Goal: Task Accomplishment & Management: Manage account settings

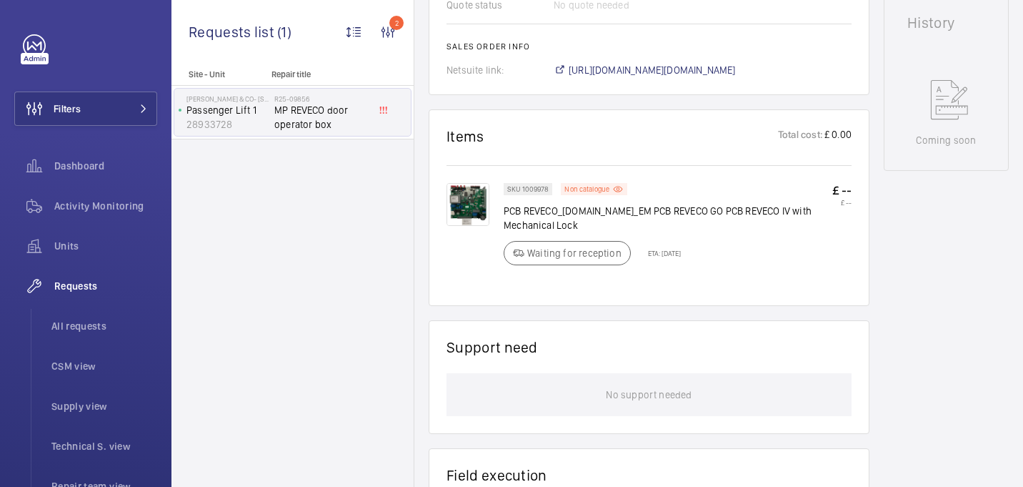
scroll to position [709, 0]
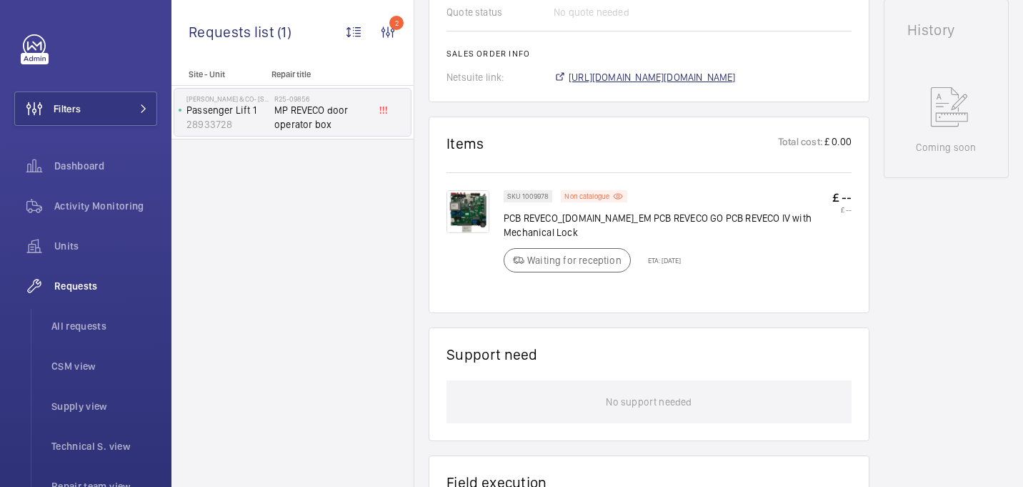
click at [581, 84] on span "https://6461500.app.netsuite.com/app/accounting/transactions/salesord.nl?id=290…" at bounding box center [652, 77] width 167 height 14
click at [604, 84] on span "https://6461500.app.netsuite.com/app/accounting/transactions/salesord.nl?id=290…" at bounding box center [652, 77] width 167 height 14
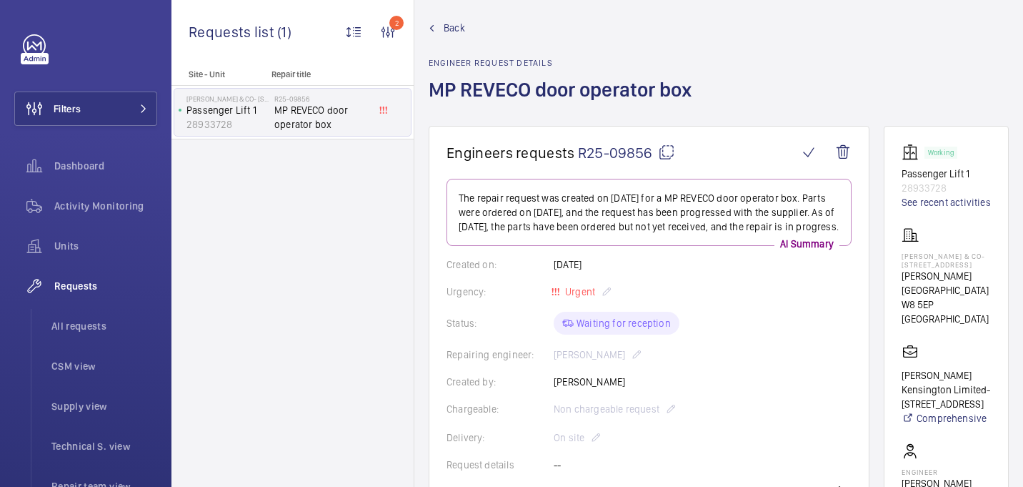
scroll to position [0, 0]
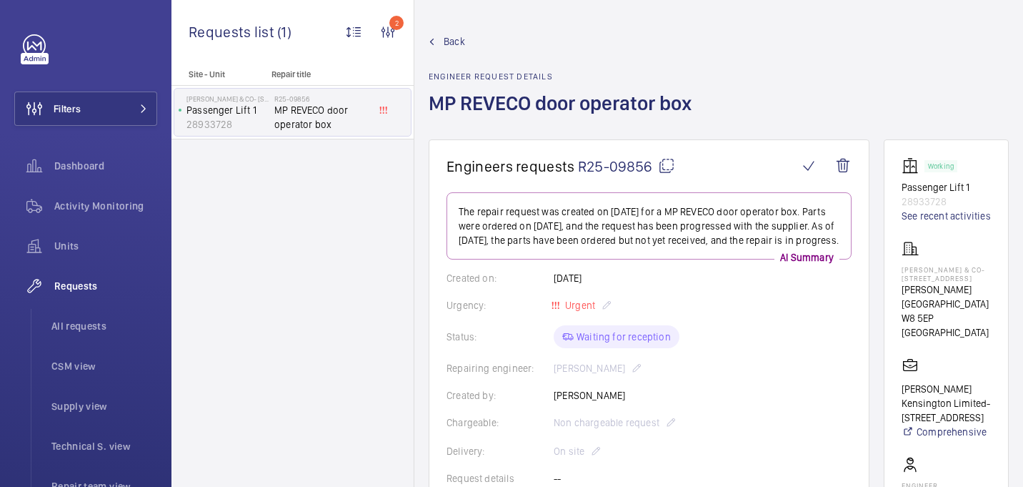
click at [664, 169] on mat-icon at bounding box center [666, 165] width 17 height 17
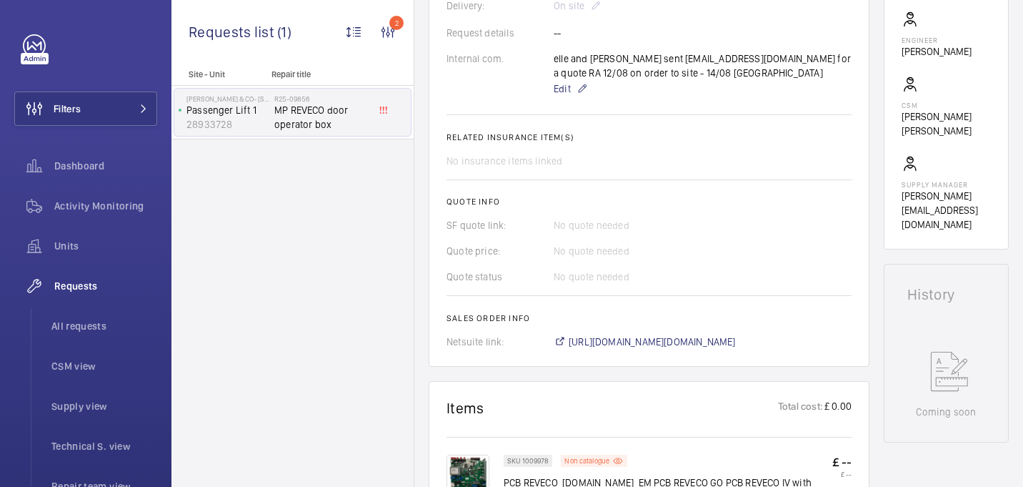
scroll to position [440, 0]
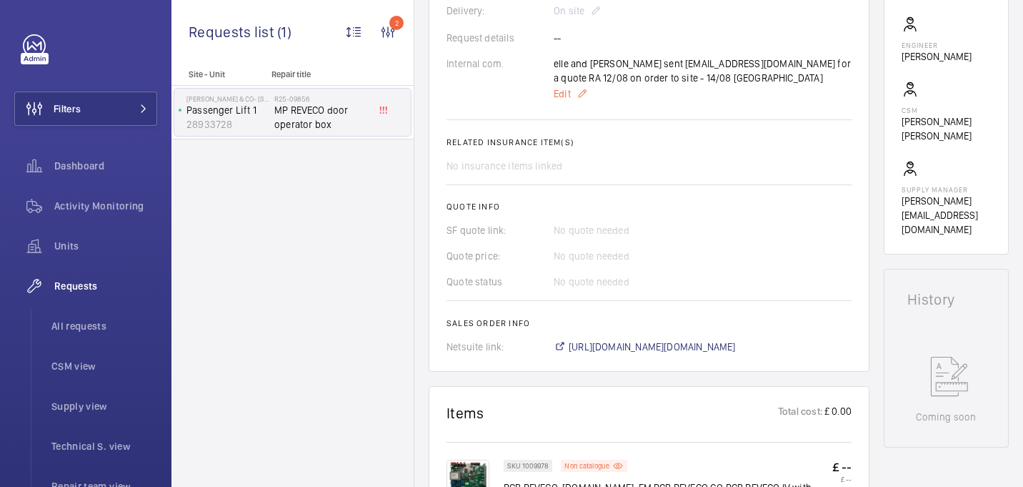
click at [567, 101] on span "Edit" at bounding box center [562, 93] width 17 height 14
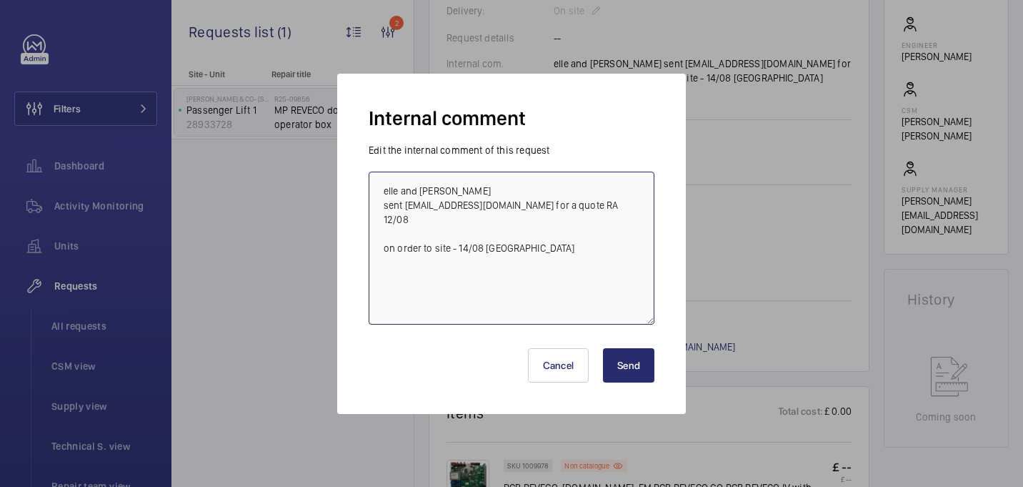
click at [585, 232] on textarea "elle and simon sourcing - Elle sent mp-nwe@mplifts.com for a quote RA 12/08 on …" at bounding box center [512, 247] width 286 height 153
paste textarea "PO-GB-013678"
click at [453, 263] on textarea "elle and simon sourcing - Elle sent mp-nwe@mplifts.com for a quote RA 12/08 on …" at bounding box center [512, 247] width 286 height 153
click at [548, 261] on textarea "elle and simon sourcing - Elle sent mp-nwe@mplifts.com for a quote RA 12/08 on …" at bounding box center [512, 247] width 286 height 153
type textarea "elle and simon sourcing - Elle sent mp-nwe@mplifts.com for a quote RA 12/08 on …"
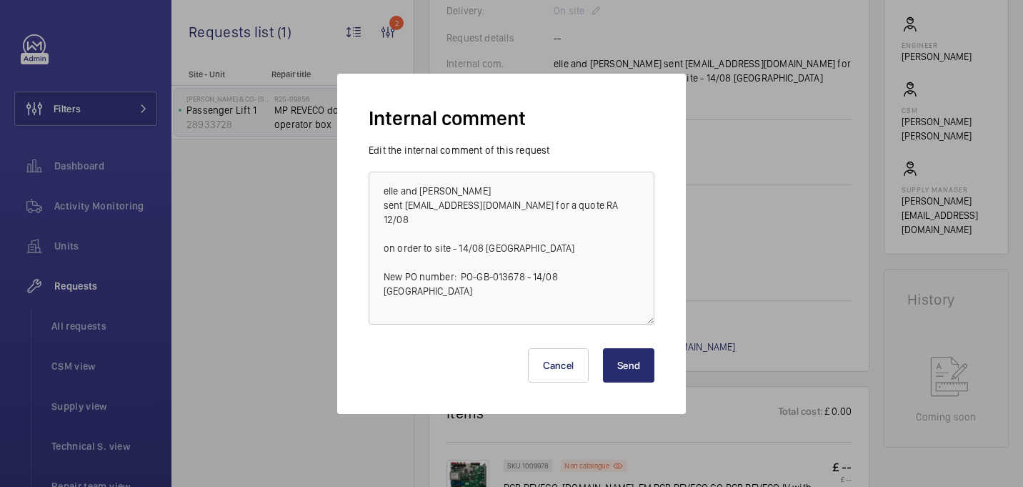
click at [632, 353] on button "Send" at bounding box center [628, 365] width 51 height 34
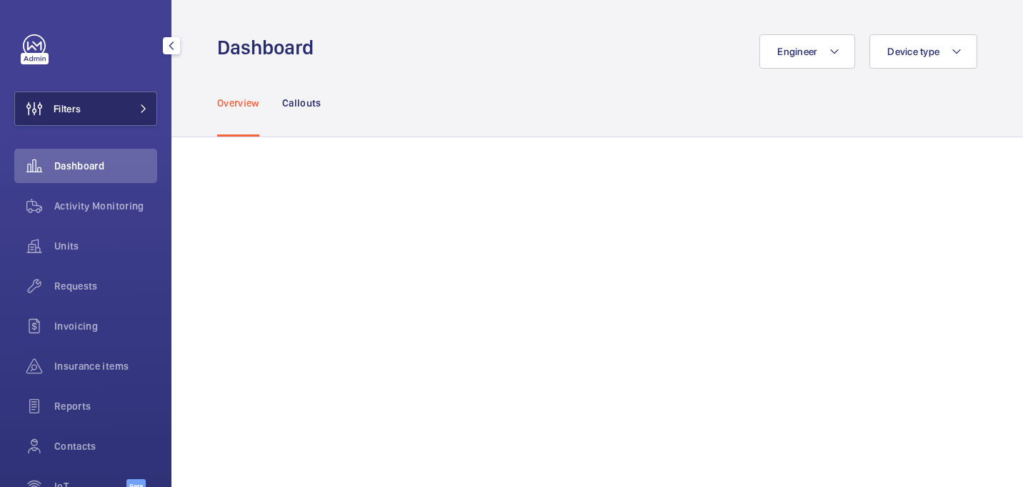
click at [99, 109] on button "Filters" at bounding box center [85, 108] width 143 height 34
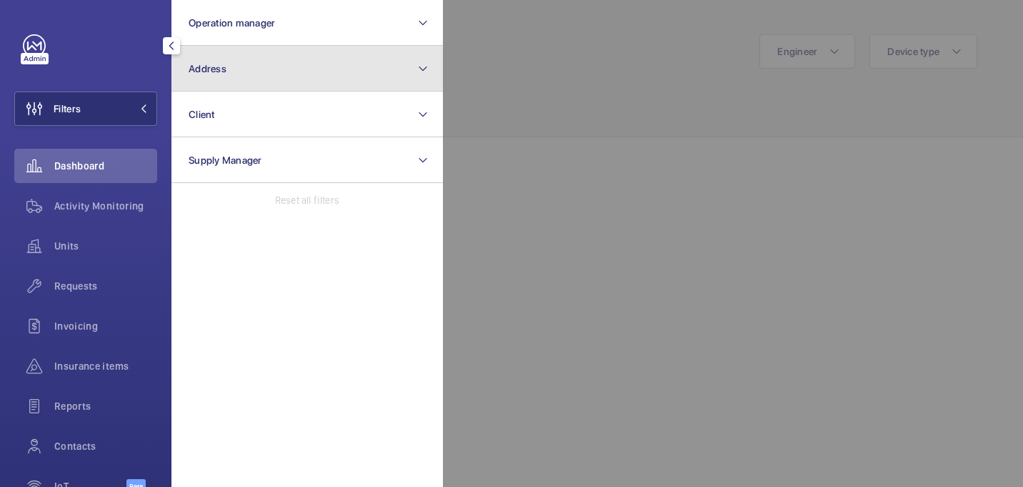
click at [307, 69] on button "Address" at bounding box center [306, 69] width 271 height 46
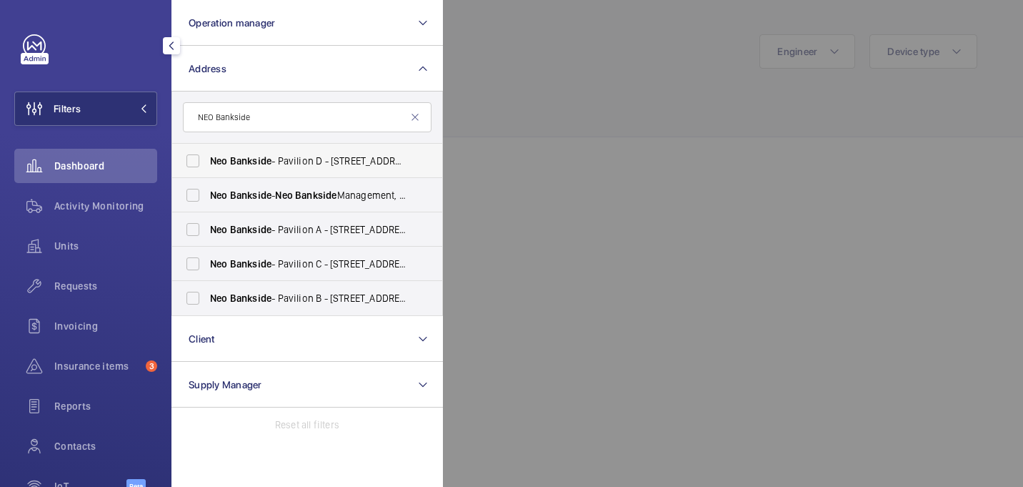
type input "NEO Bankside"
click at [242, 155] on span "Bankside" at bounding box center [250, 160] width 41 height 11
click at [207, 154] on input "Neo Bankside - Pavilion D - 5 Sumner St, LONDON SE1 9NX" at bounding box center [193, 160] width 29 height 29
checkbox input "true"
click at [241, 184] on label "Neo Bankside - Neo Bankside Management, LONDON SE1 9RE" at bounding box center [296, 195] width 249 height 34
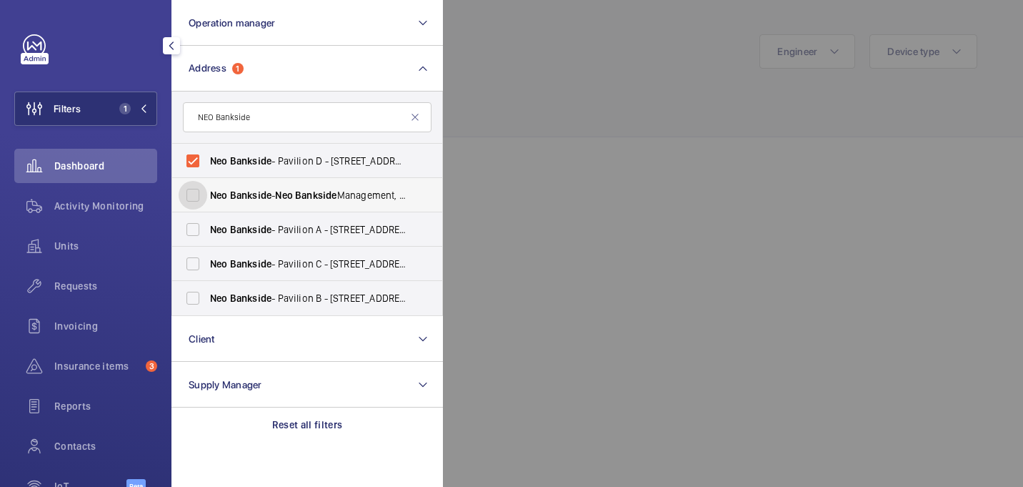
click at [207, 184] on input "Neo Bankside - Neo Bankside Management, LONDON SE1 9RE" at bounding box center [193, 195] width 29 height 29
checkbox input "true"
click at [241, 217] on label "Neo Bankside - Pavilion A - 50 Holland St, LONDON SE1 9FU" at bounding box center [296, 229] width 249 height 34
click at [207, 217] on input "Neo Bankside - Pavilion A - 50 Holland St, LONDON SE1 9FU" at bounding box center [193, 229] width 29 height 29
checkbox input "true"
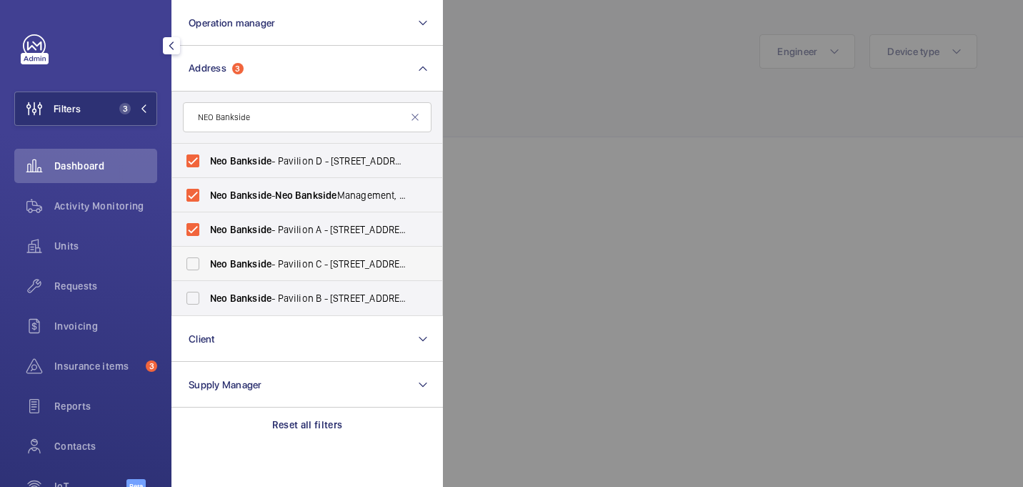
click at [241, 266] on span "Bankside" at bounding box center [250, 263] width 41 height 11
click at [207, 266] on input "Neo Bankside - Pavilion C - 70 Holland St, LONDON SE1 9TG" at bounding box center [193, 263] width 29 height 29
checkbox input "true"
click at [241, 294] on span "Bankside" at bounding box center [250, 297] width 41 height 11
click at [207, 294] on input "Neo Bankside - Pavilion B - 60 Holland Street, LONDON SE1 9JF" at bounding box center [193, 298] width 29 height 29
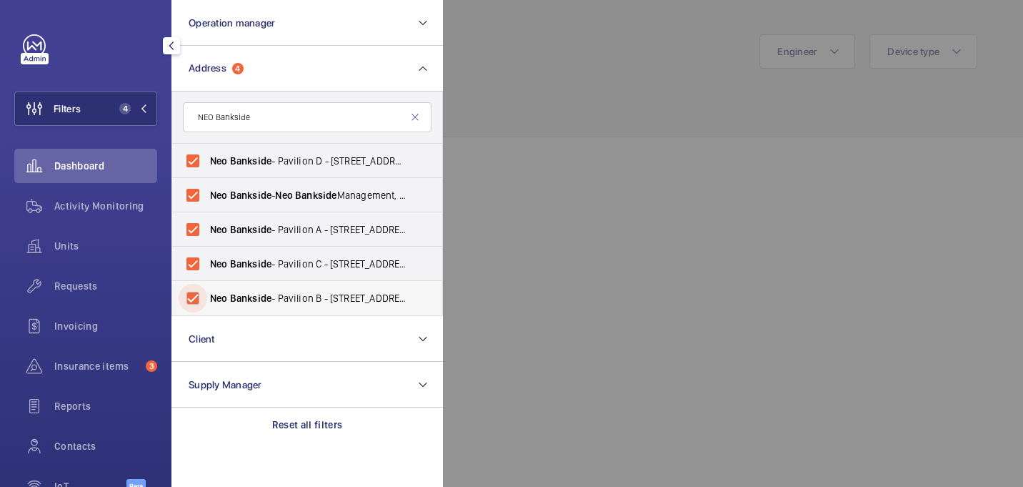
checkbox input "true"
drag, startPoint x: 569, startPoint y: 113, endPoint x: 553, endPoint y: 113, distance: 15.7
click at [569, 113] on div at bounding box center [954, 243] width 1023 height 487
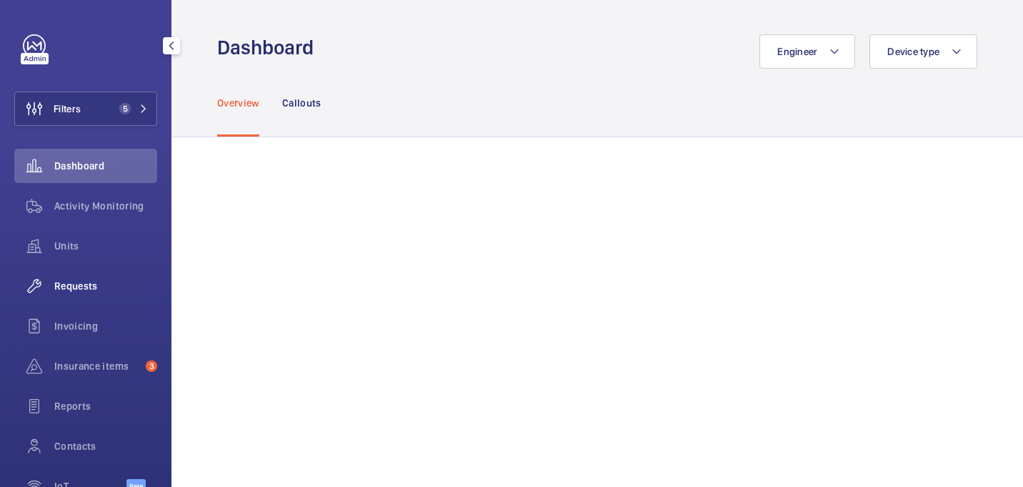
click at [93, 289] on span "Requests" at bounding box center [105, 286] width 103 height 14
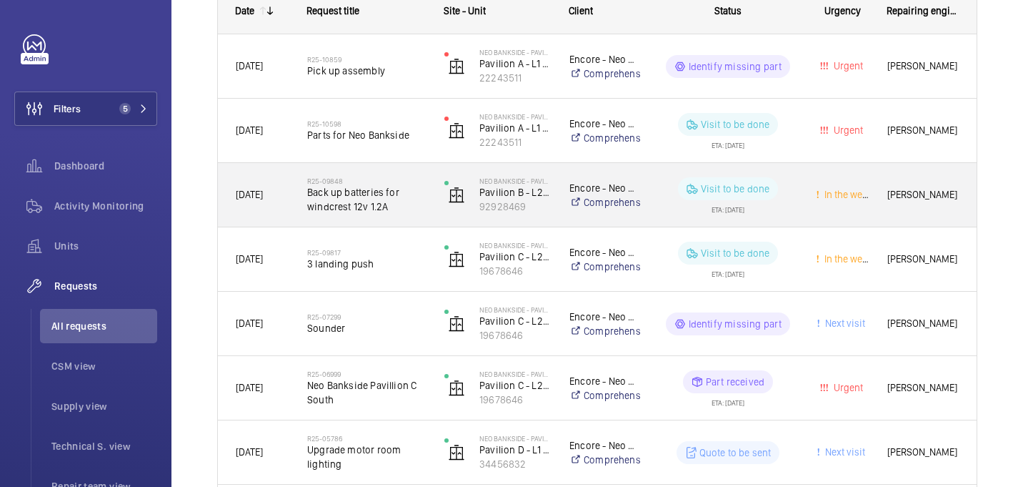
scroll to position [215, 0]
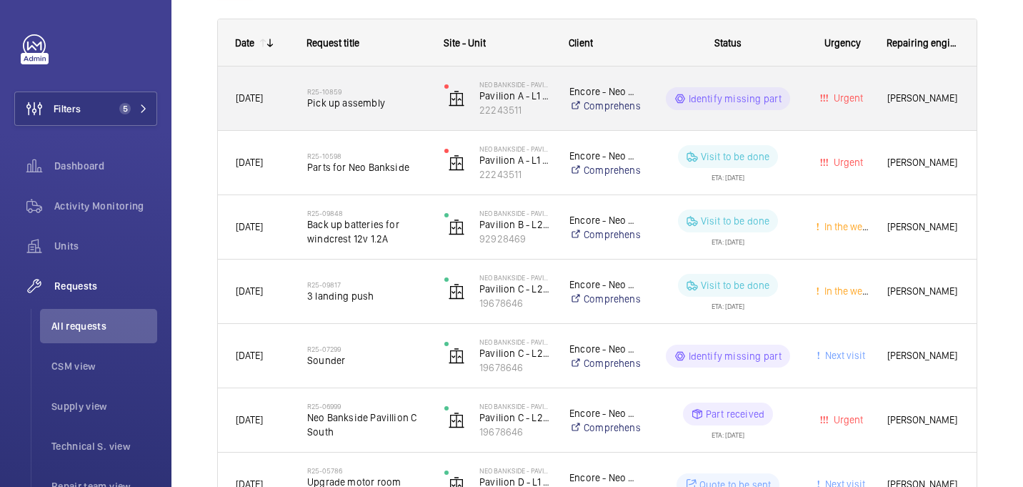
click at [352, 90] on h2 "R25-10859" at bounding box center [366, 91] width 119 height 9
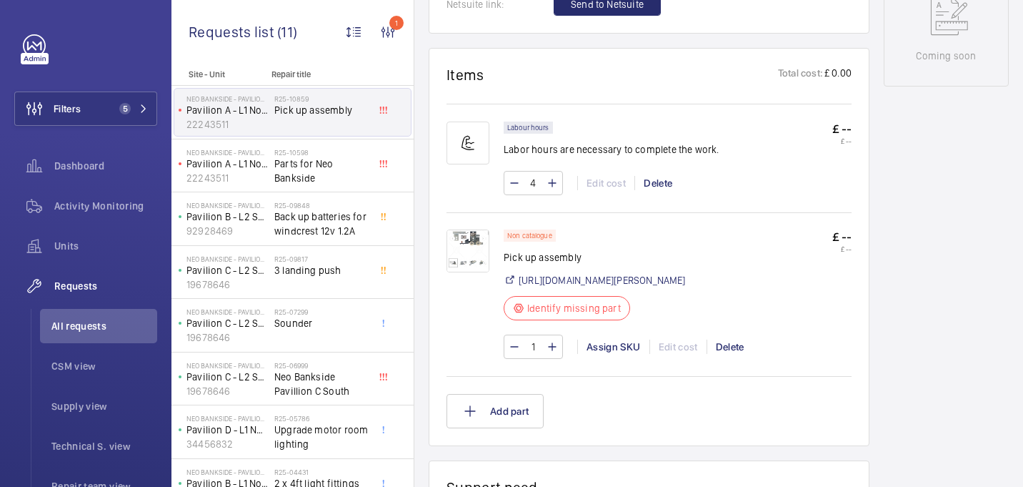
scroll to position [774, 0]
click at [477, 259] on img at bounding box center [468, 249] width 43 height 43
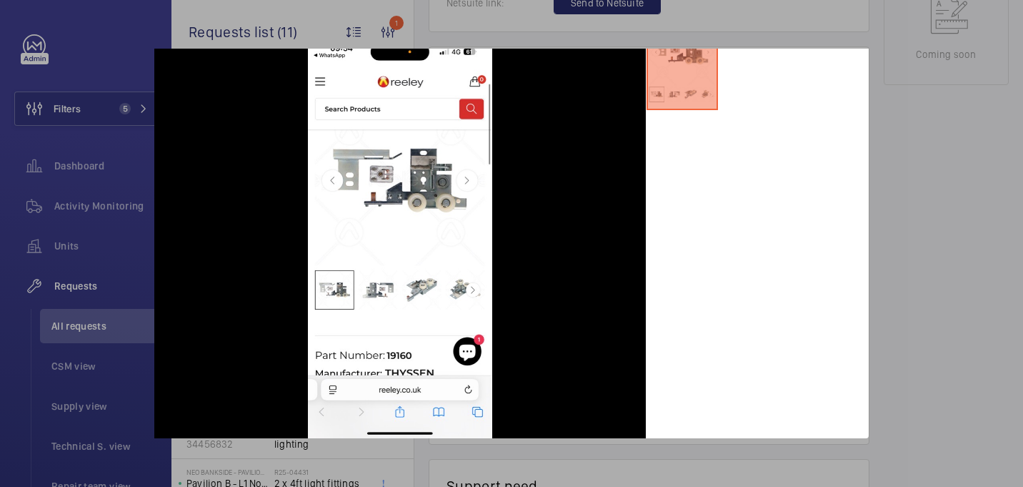
scroll to position [0, 0]
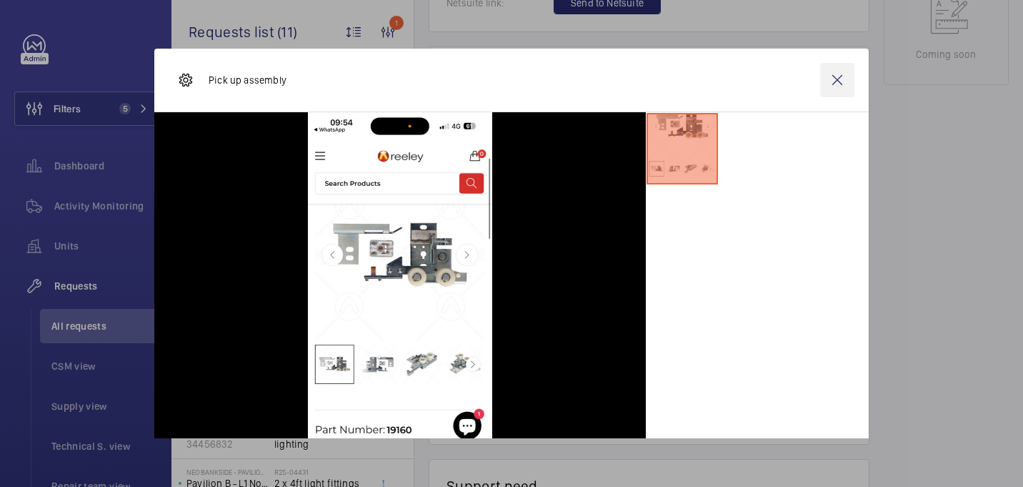
click at [831, 74] on wm-front-icon-button at bounding box center [837, 80] width 34 height 34
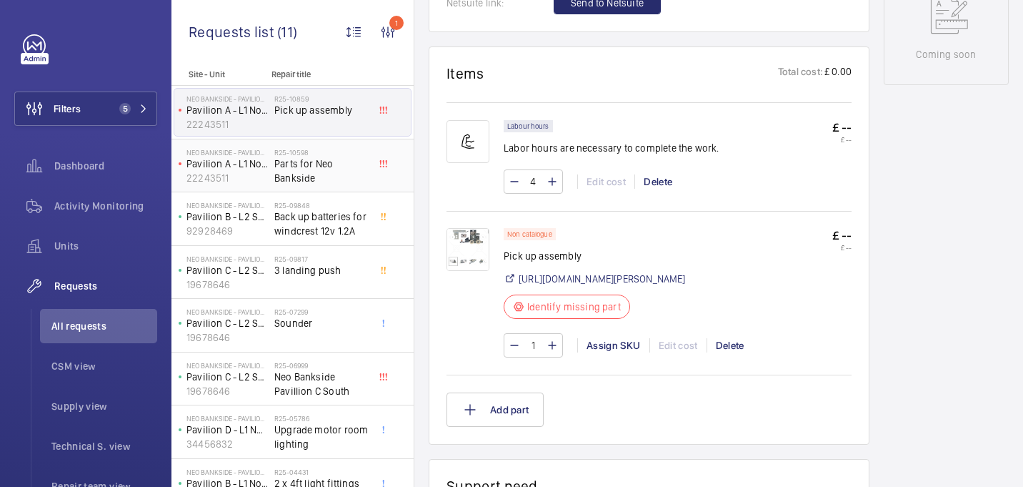
click at [332, 165] on span "Parts for Neo Bankside" at bounding box center [321, 170] width 94 height 29
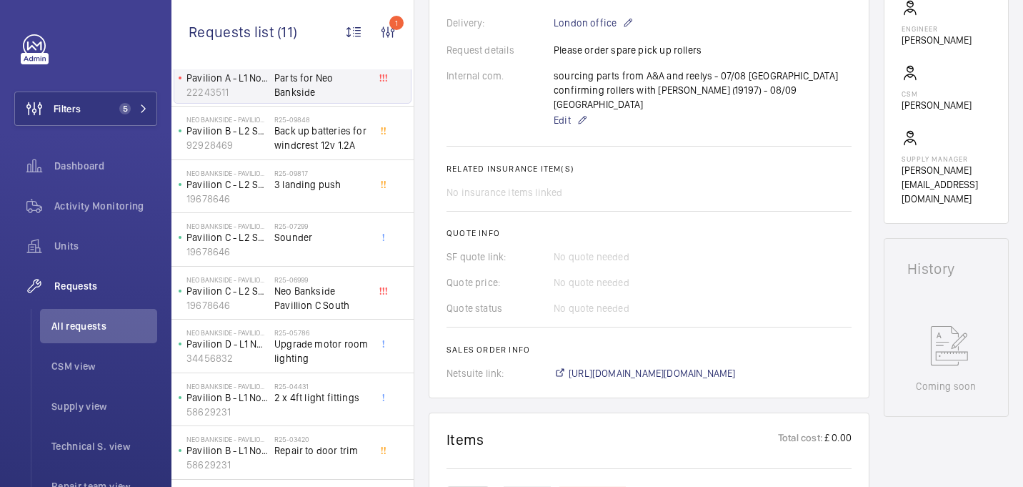
scroll to position [86, 0]
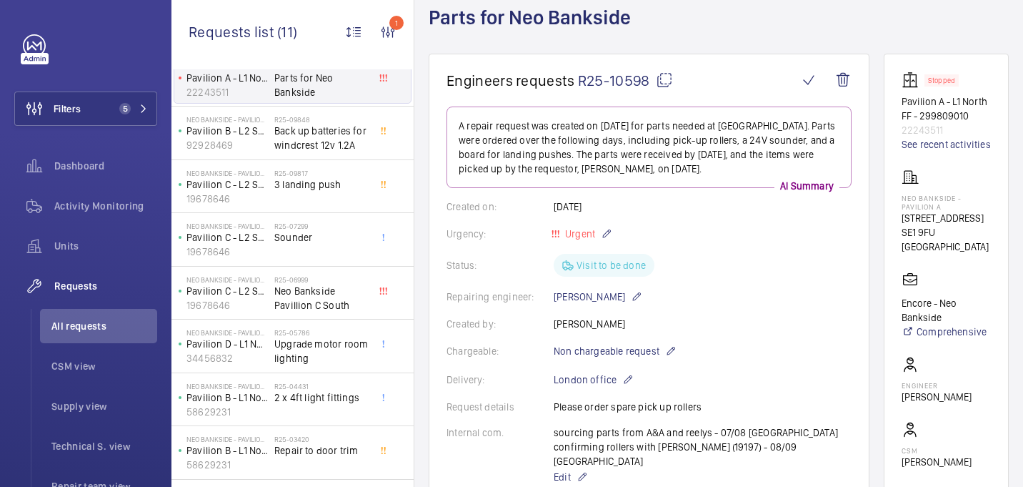
click at [910, 101] on wm-front-card "Stopped Pavilion A - L1 North FF - 299809010 22243511 See recent activities Neo…" at bounding box center [946, 317] width 125 height 527
drag, startPoint x: 907, startPoint y: 102, endPoint x: 964, endPoint y: 118, distance: 58.6
click at [964, 118] on wm-front-card "Stopped Pavilion A - L1 North FF - 299809010 22243511 See recent activities Neo…" at bounding box center [946, 317] width 125 height 527
copy p "Pavilion A - L1 North FF -"
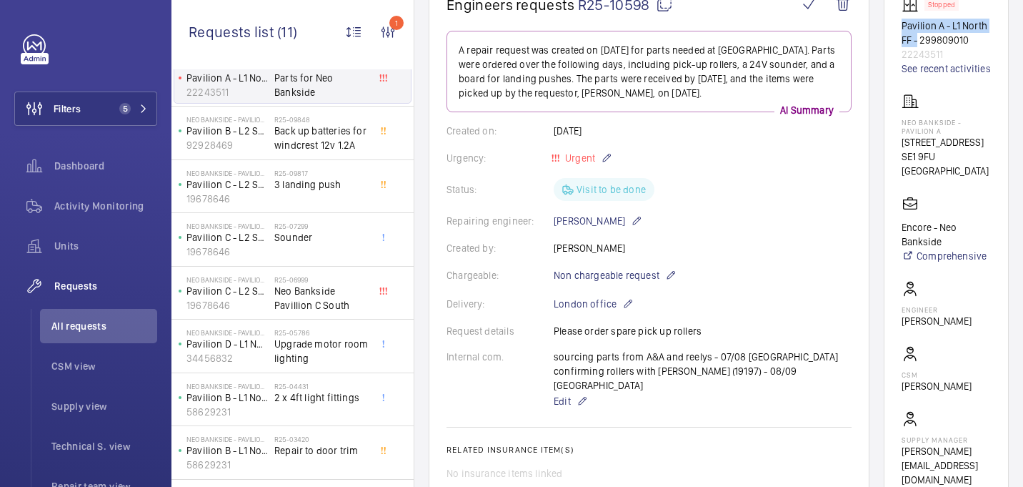
scroll to position [179, 0]
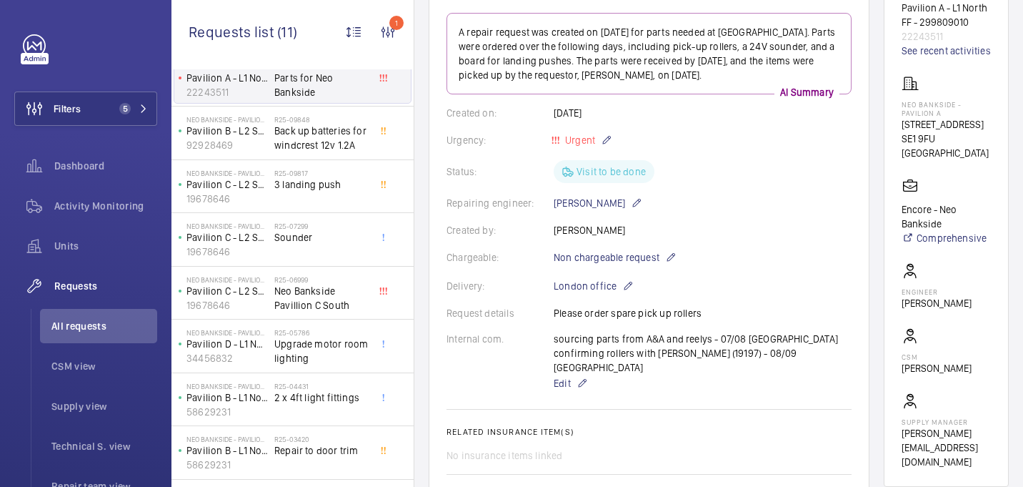
click at [939, 310] on p "Lewis Saville" at bounding box center [937, 303] width 70 height 14
copy wm-front-card-body "Lewis Saville"
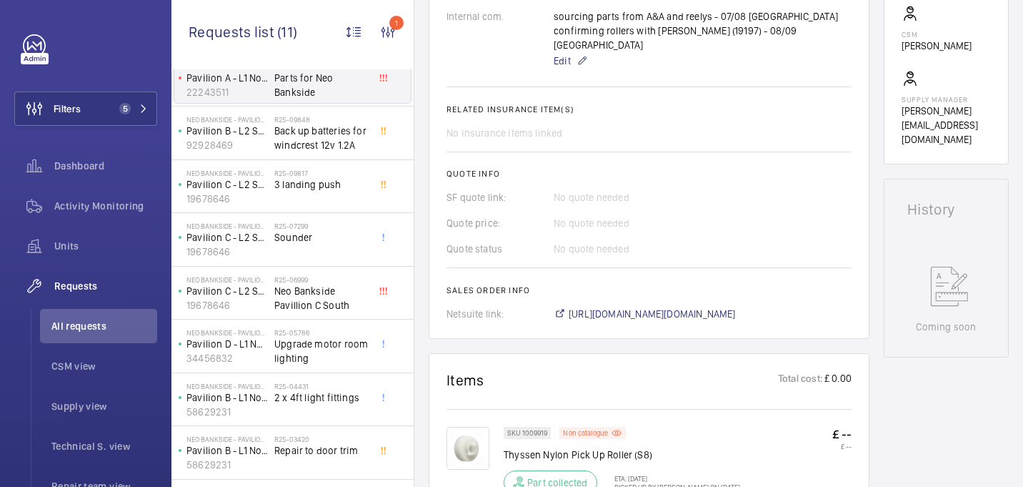
scroll to position [0, 0]
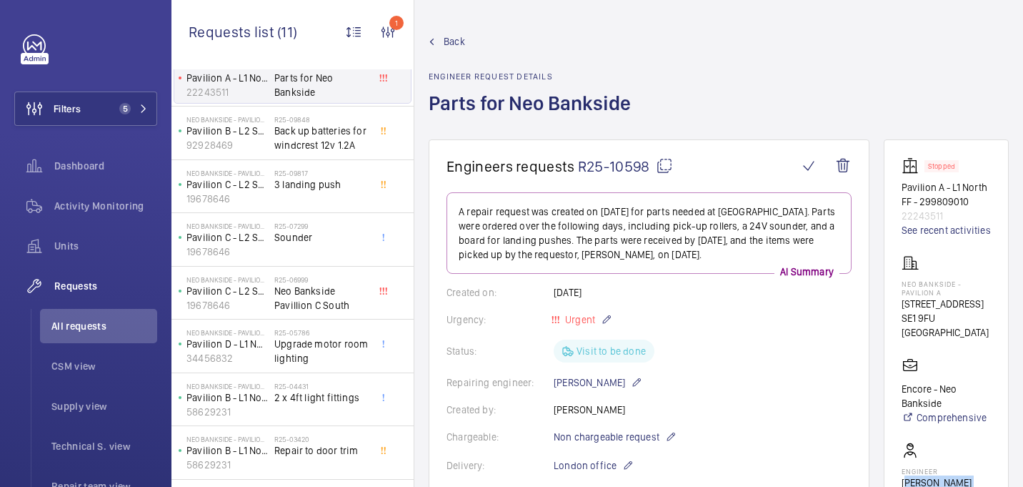
click at [657, 161] on mat-icon at bounding box center [664, 165] width 17 height 17
copy wm-front-card-body "[PERSON_NAME]"
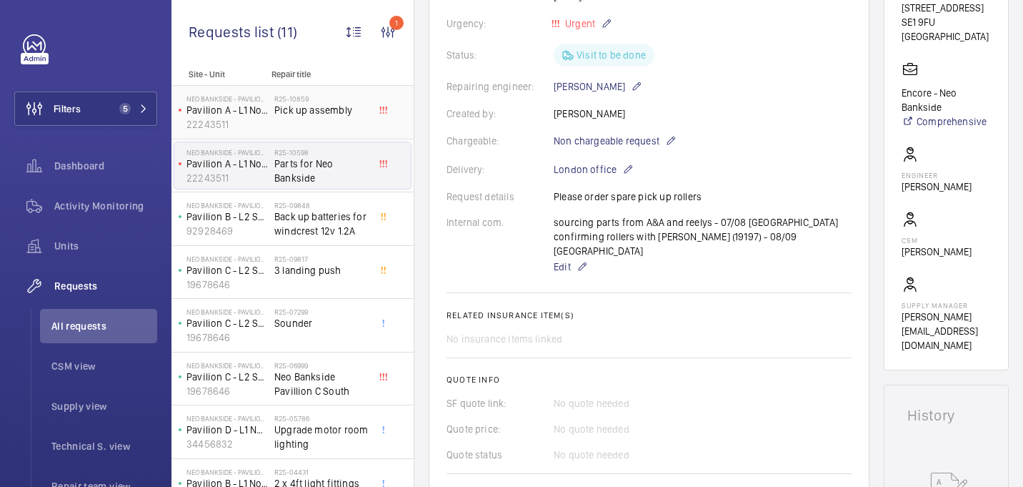
click at [333, 116] on span "Pick up assembly" at bounding box center [321, 110] width 94 height 14
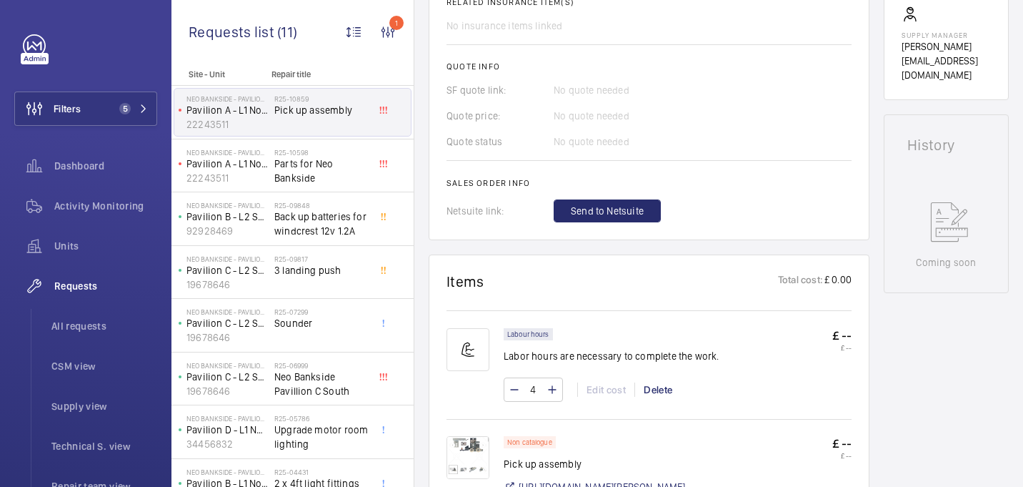
scroll to position [578, 0]
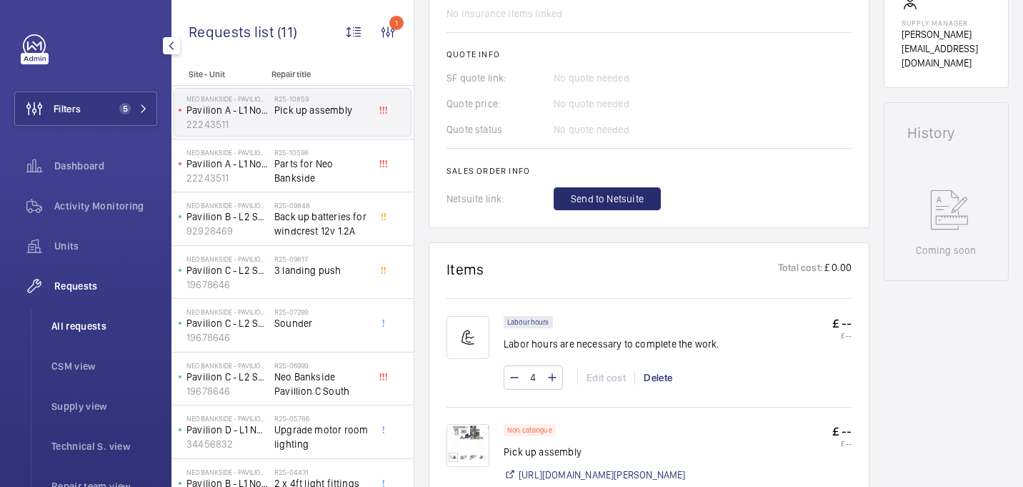
click at [111, 314] on li "All requests" at bounding box center [98, 326] width 117 height 34
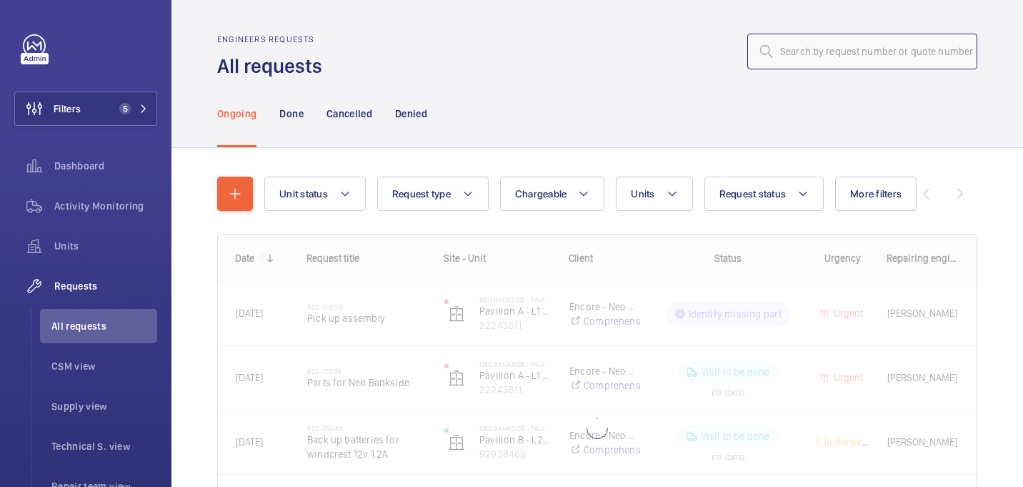
click at [880, 55] on input "text" at bounding box center [862, 52] width 230 height 36
paste input "R25-10766"
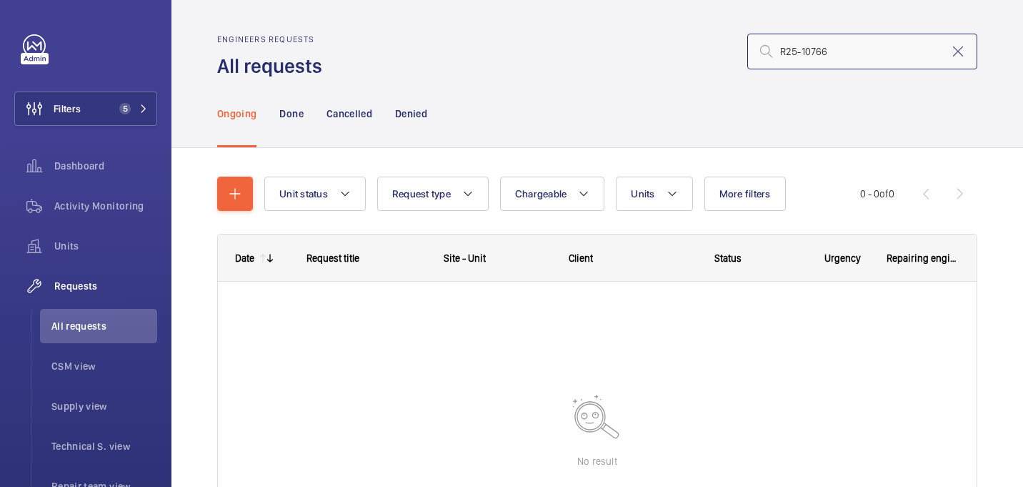
click at [780, 53] on input "R25-10766" at bounding box center [862, 52] width 230 height 36
type input "R25-10766"
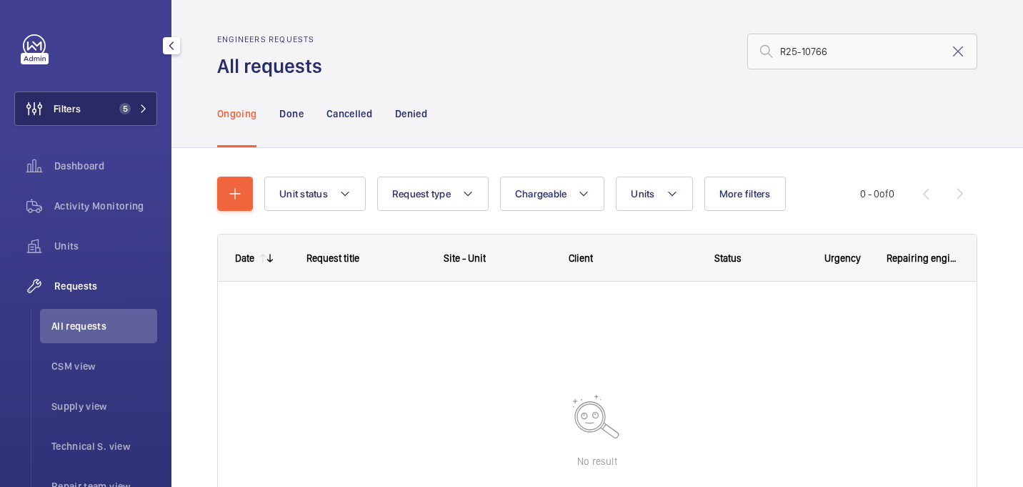
click at [106, 112] on button "Filters 5" at bounding box center [85, 108] width 143 height 34
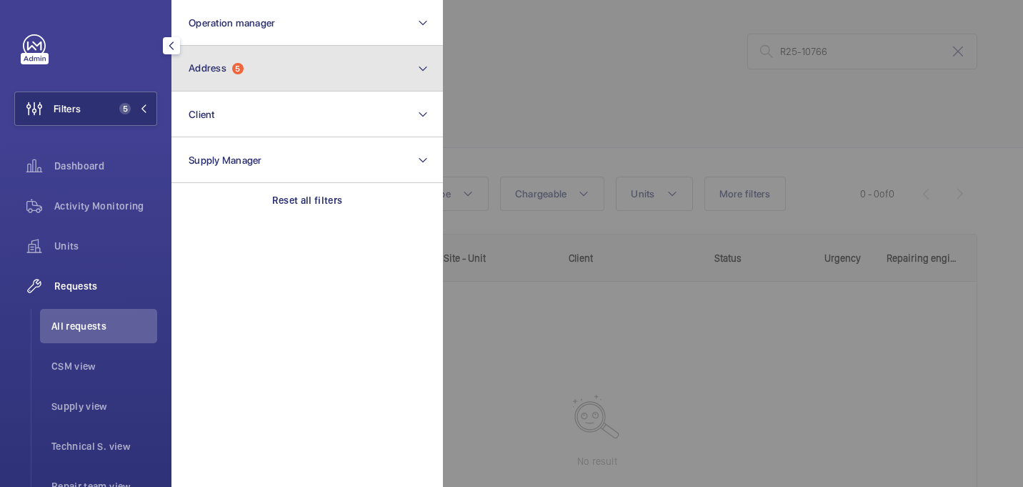
click at [261, 76] on button "Address 5" at bounding box center [306, 69] width 271 height 46
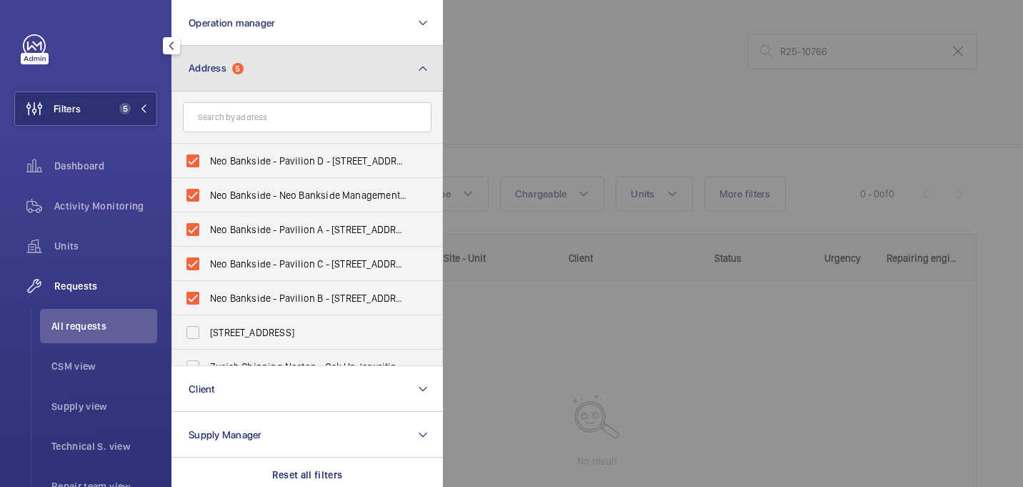
click at [261, 82] on button "Address 5" at bounding box center [306, 69] width 271 height 46
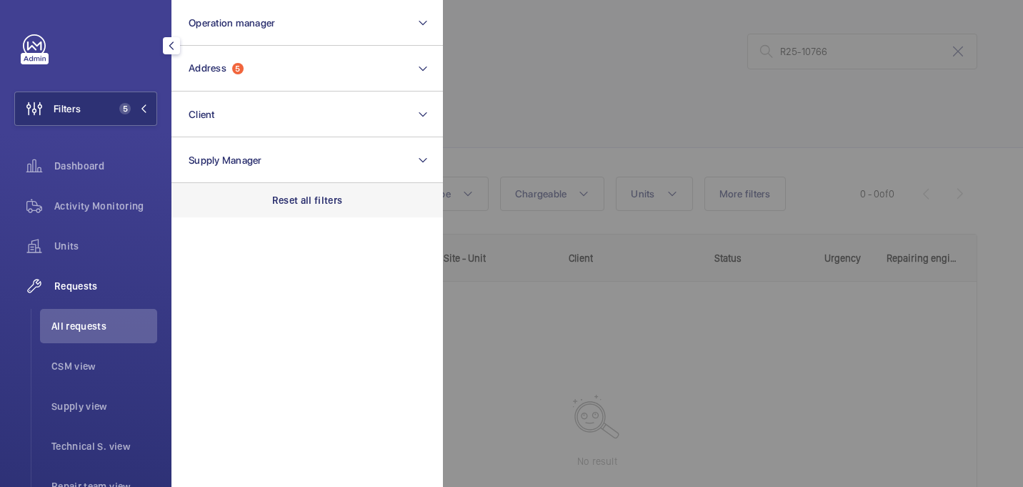
click at [327, 203] on p "Reset all filters" at bounding box center [307, 200] width 71 height 14
click at [741, 119] on div at bounding box center [954, 243] width 1023 height 487
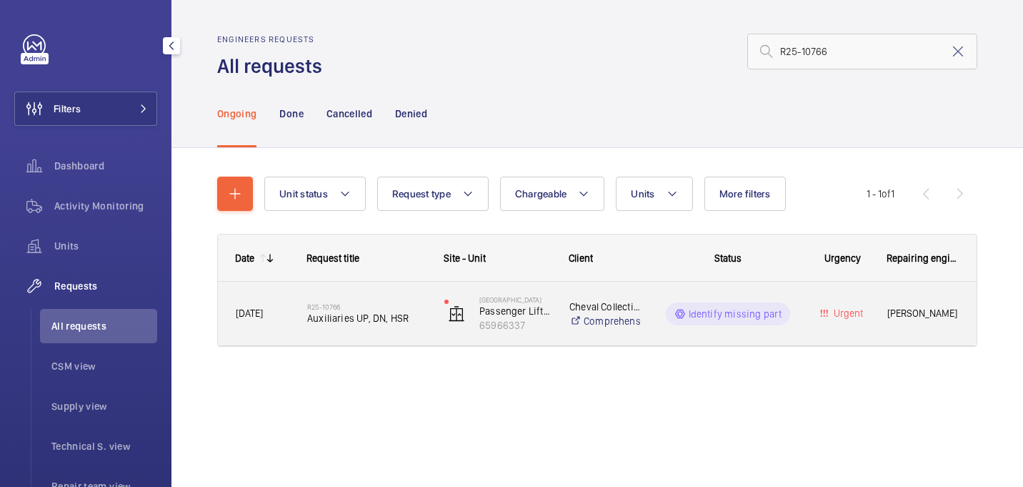
click at [392, 301] on div "R25-10766 Auxiliaries UP, DN, HSR" at bounding box center [366, 313] width 119 height 41
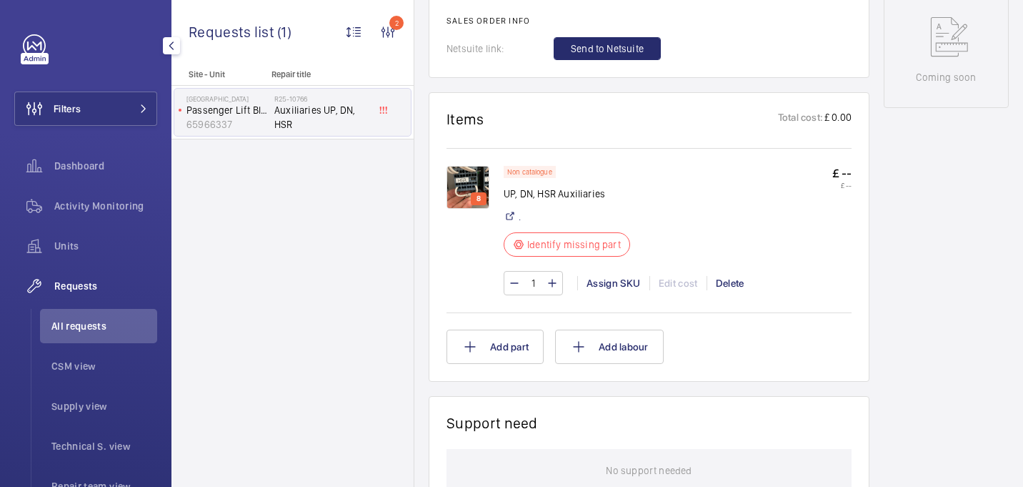
scroll to position [744, 0]
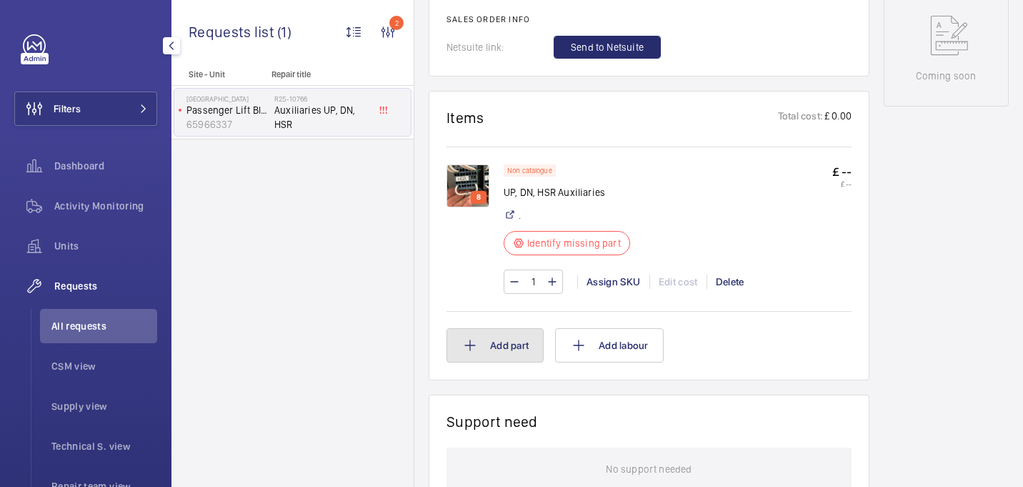
click at [499, 332] on button "Add part" at bounding box center [495, 345] width 97 height 34
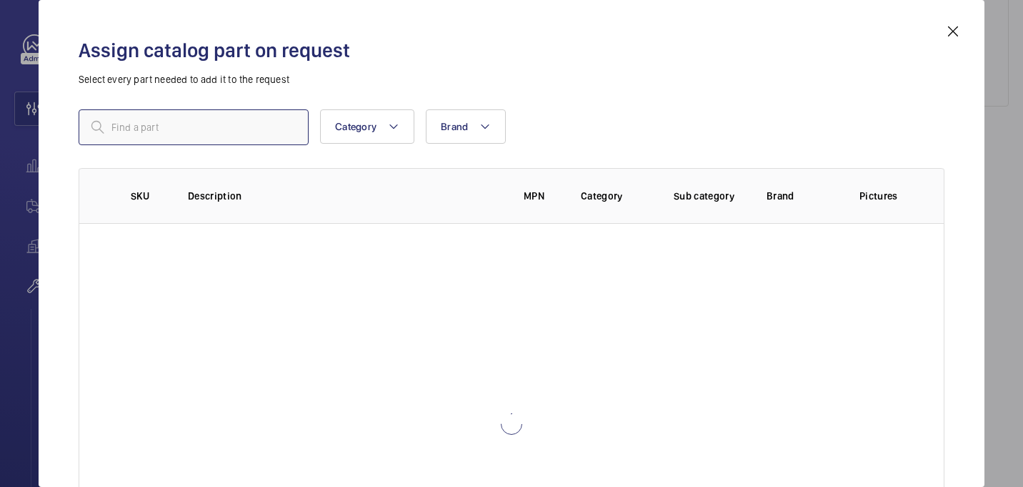
click at [230, 129] on input "text" at bounding box center [194, 127] width 230 height 36
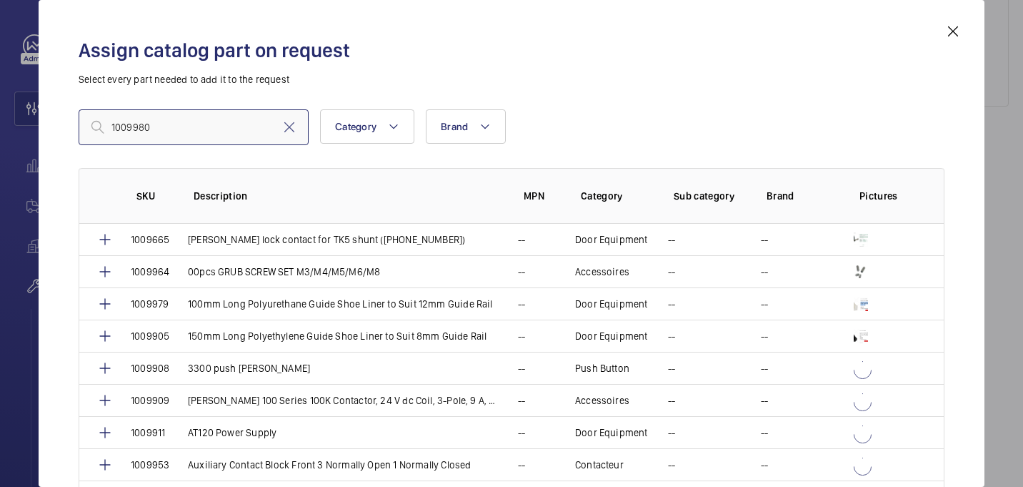
click at [117, 131] on input "1009980" at bounding box center [194, 127] width 230 height 36
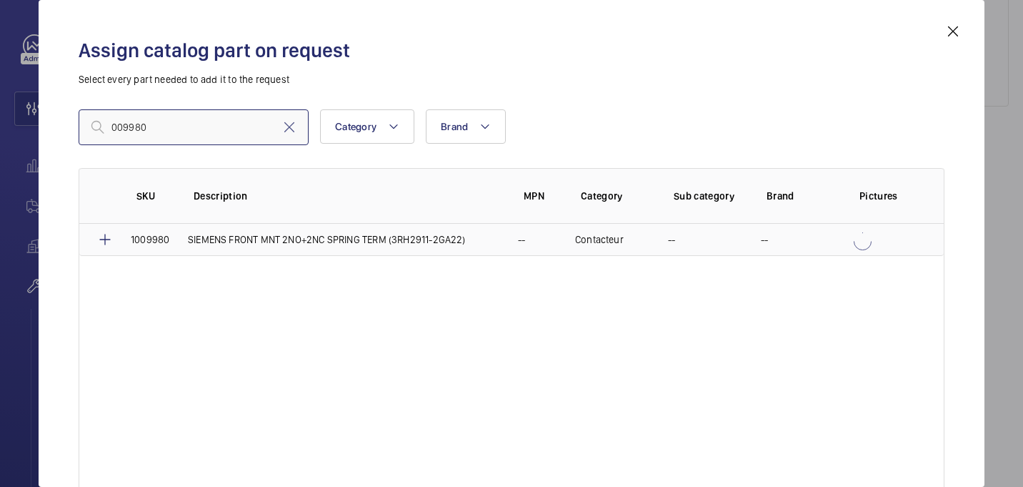
type input "009980"
click at [109, 238] on mat-icon at bounding box center [104, 239] width 17 height 17
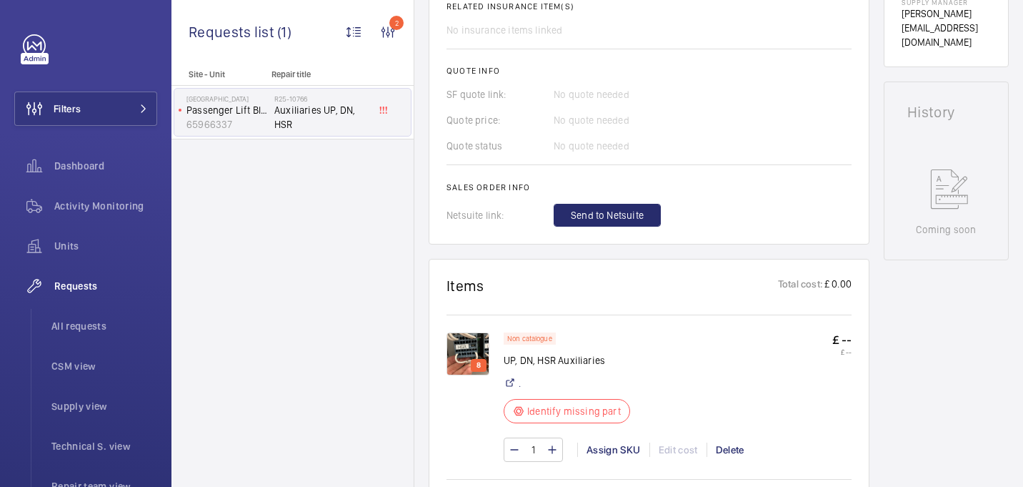
scroll to position [752, 0]
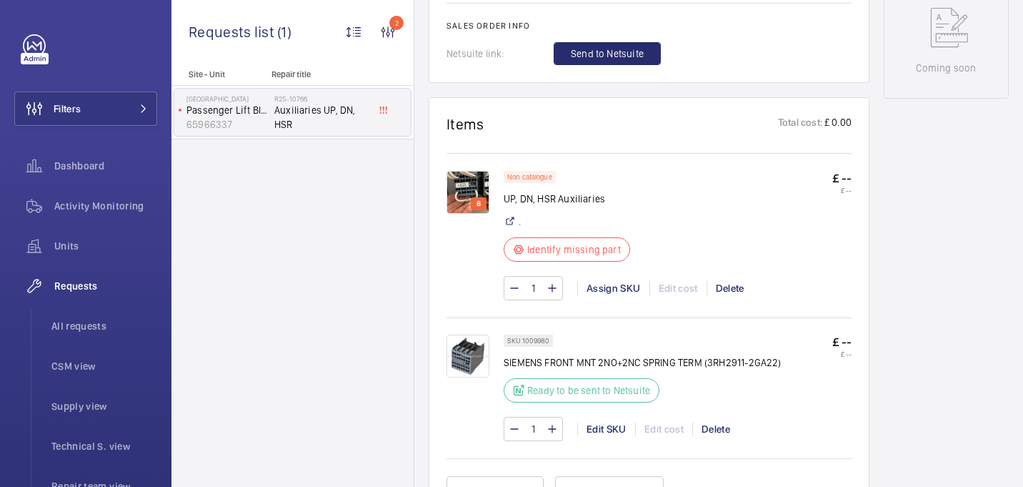
click at [624, 279] on div "1 Assign SKU Edit cost Delete" at bounding box center [678, 288] width 348 height 24
click at [624, 288] on div "Assign SKU" at bounding box center [613, 288] width 72 height 14
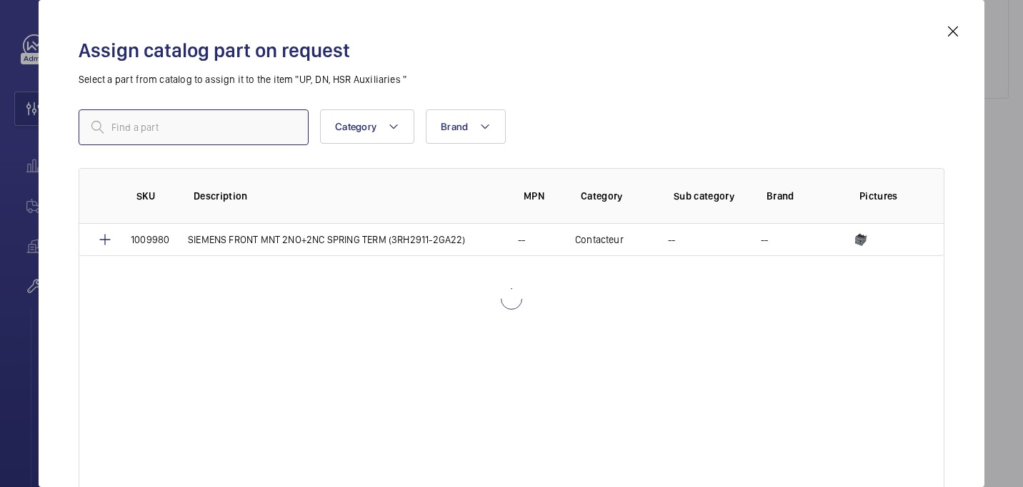
click at [269, 119] on input "text" at bounding box center [194, 127] width 230 height 36
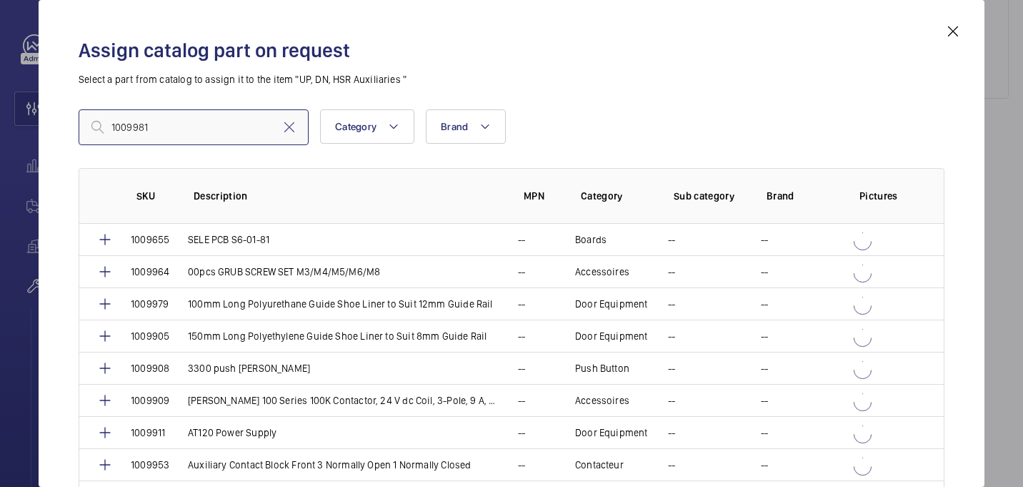
click at [114, 129] on input "1009981" at bounding box center [194, 127] width 230 height 36
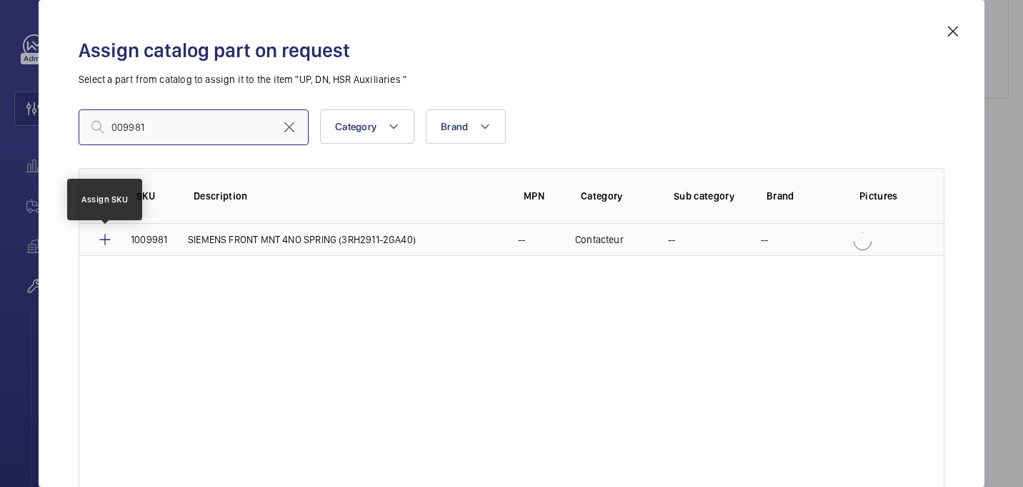
type input "009981"
click at [106, 244] on mat-icon at bounding box center [104, 239] width 17 height 17
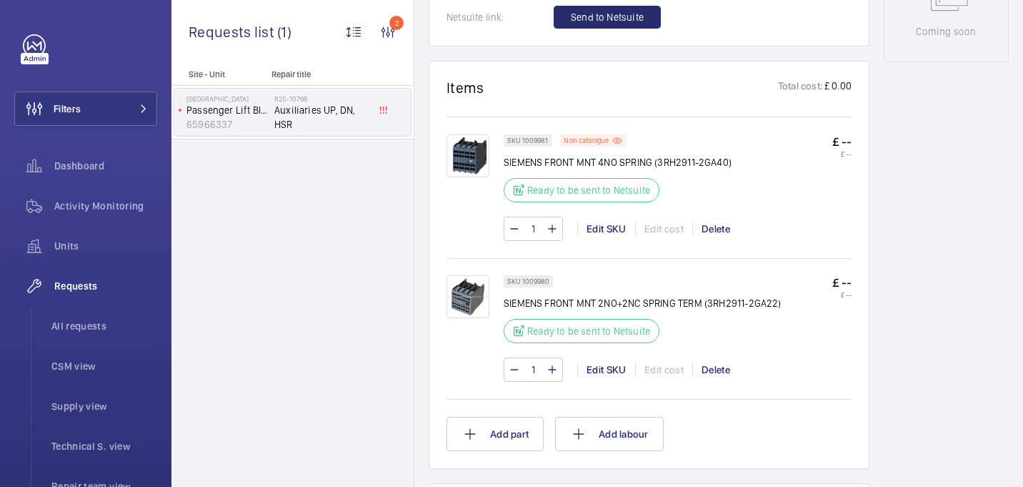
scroll to position [789, 0]
click at [546, 158] on p "SIEMENS FRONT MNT 4NO SPRING (3RH2911-2GA40)" at bounding box center [618, 161] width 228 height 14
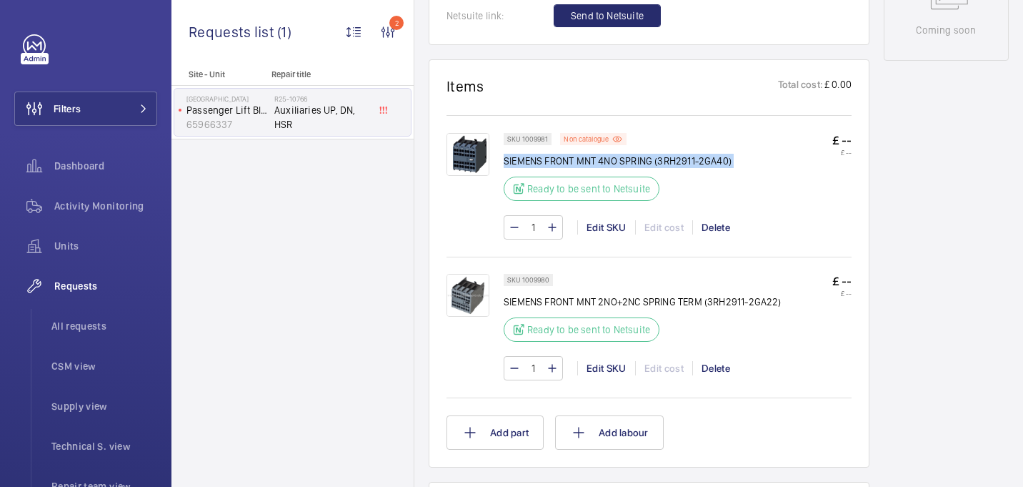
click at [546, 158] on p "SIEMENS FRONT MNT 4NO SPRING (3RH2911-2GA40)" at bounding box center [618, 161] width 228 height 14
copy div "SIEMENS FRONT MNT 4NO SPRING (3RH2911-2GA40)"
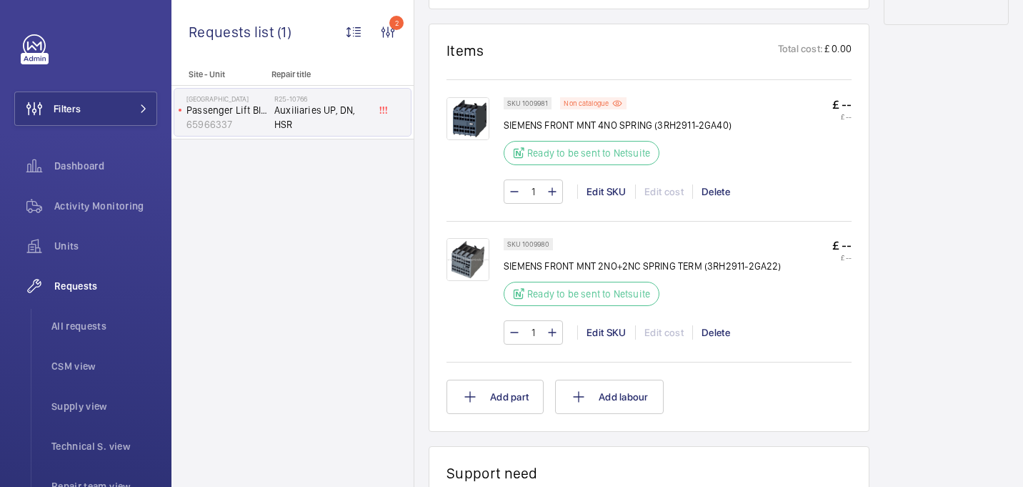
click at [709, 161] on div "SKU 1009981 Non catalogue SIEMENS FRONT MNT 4NO SPRING (3RH2911-2GA40) Ready to…" at bounding box center [618, 135] width 228 height 76
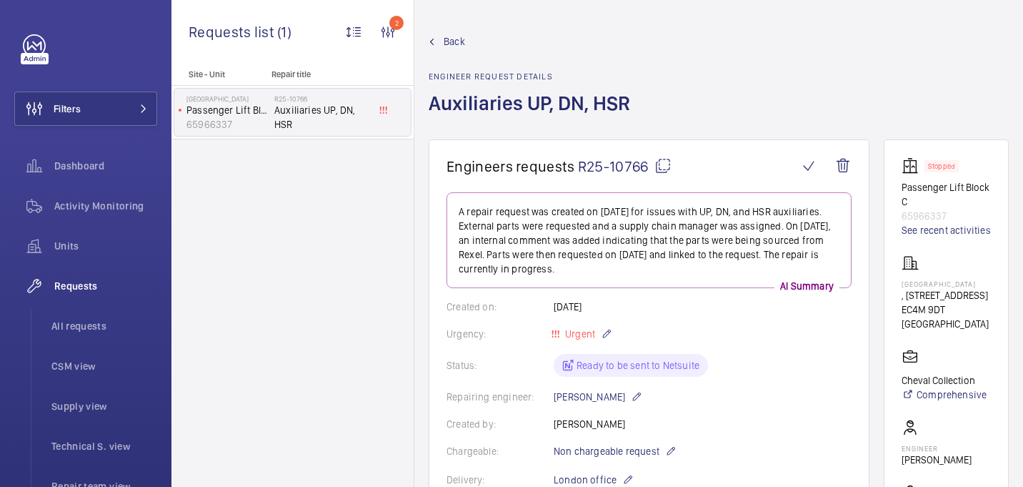
click at [663, 164] on mat-icon at bounding box center [662, 165] width 17 height 17
click at [917, 282] on p "Calico House" at bounding box center [946, 283] width 89 height 9
copy p "Calico House"
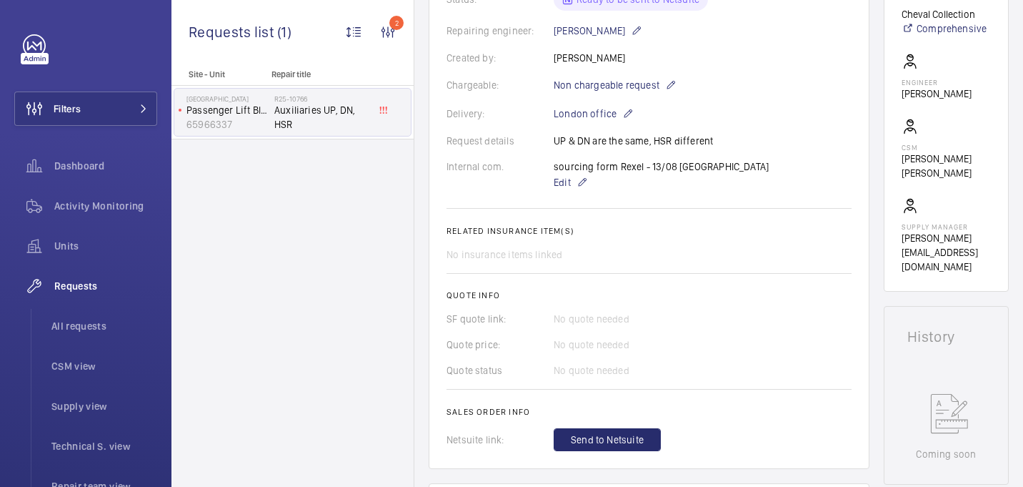
scroll to position [637, 0]
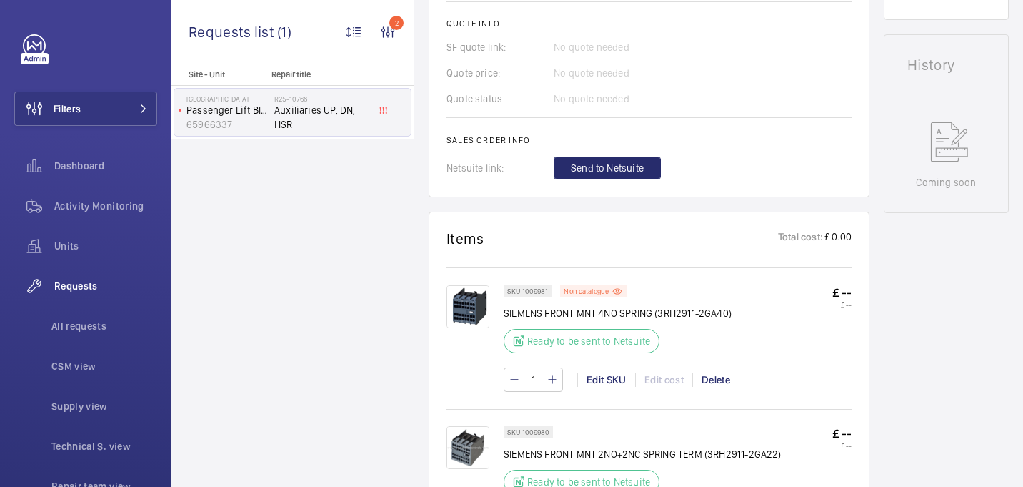
click at [544, 312] on p "SIEMENS FRONT MNT 4NO SPRING (3RH2911-2GA40)" at bounding box center [618, 313] width 228 height 14
copy div "SIEMENS FRONT MNT 4NO SPRING (3RH2911-2GA40)"
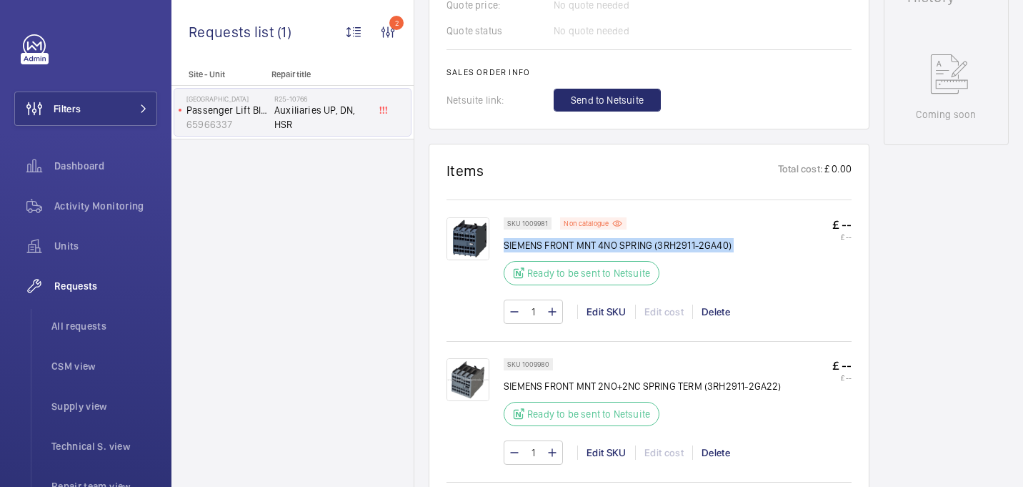
scroll to position [722, 0]
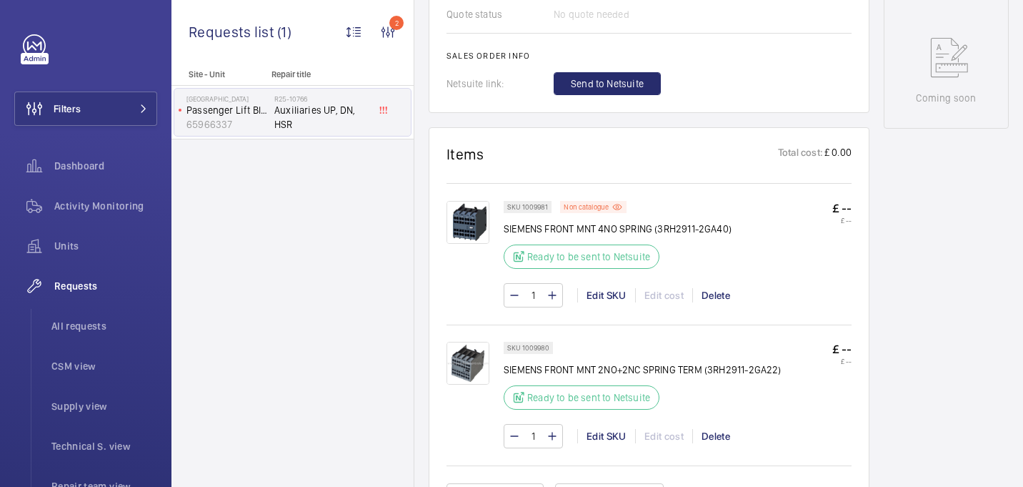
click at [537, 377] on p "SIEMENS FRONT MNT 2NO+2NC SPRING TERM (3RH2911-2GA22)" at bounding box center [643, 369] width 278 height 14
copy div "SIEMENS FRONT MNT 2NO+2NC SPRING TERM (3RH2911-2GA22)"
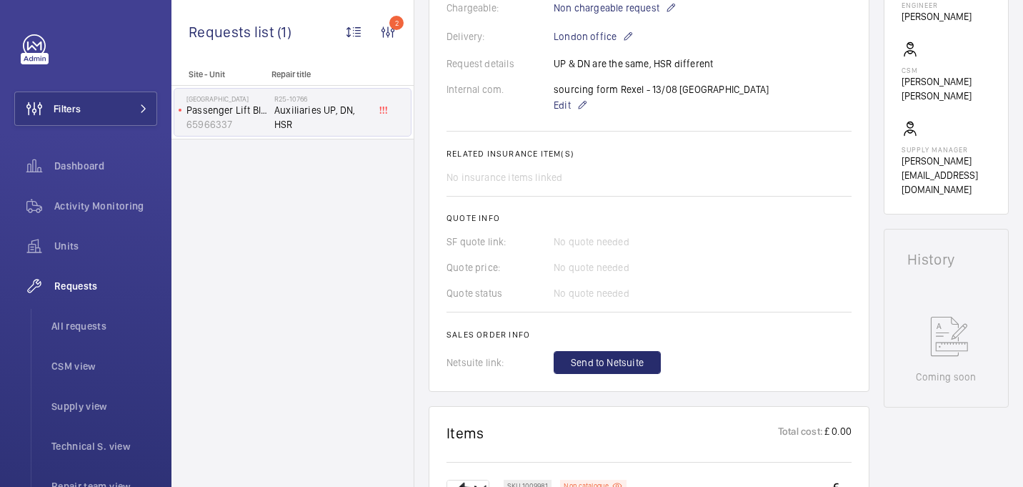
scroll to position [357, 0]
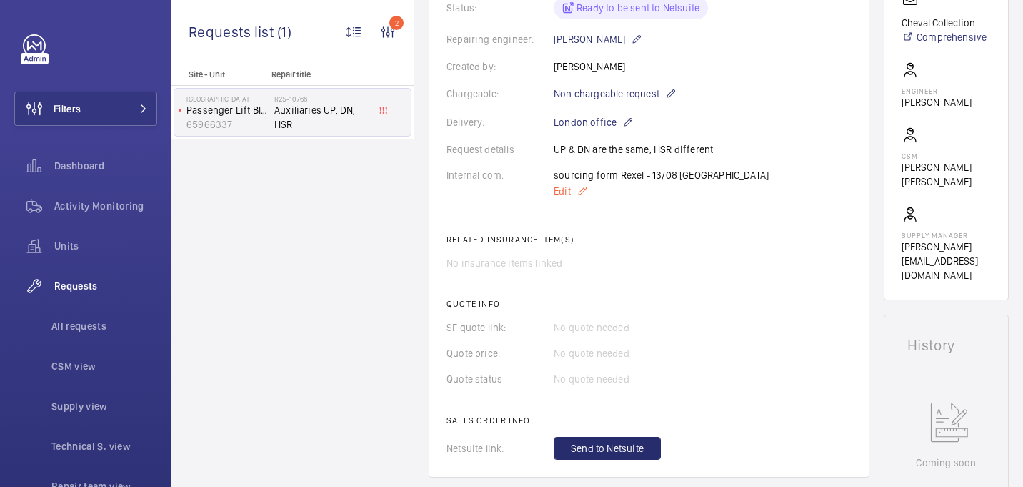
click at [562, 194] on span "Edit" at bounding box center [562, 191] width 17 height 14
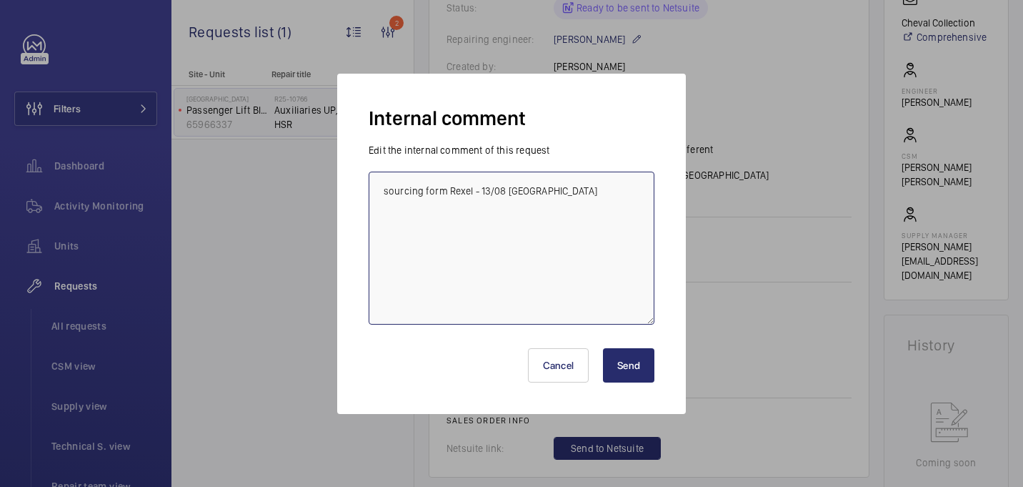
click at [446, 192] on textarea "sourcing form Rexel - 13/08 india" at bounding box center [512, 247] width 286 height 153
click at [469, 194] on textarea "sourcing from Rexel - 13/08 india" at bounding box center [512, 247] width 286 height 153
click at [533, 193] on textarea "sourcing from Rexel - 13/08 india" at bounding box center [512, 247] width 286 height 153
drag, startPoint x: 473, startPoint y: 193, endPoint x: 379, endPoint y: 194, distance: 94.3
click at [379, 194] on textarea "sourcing from Rexel - 13/08 india" at bounding box center [512, 247] width 286 height 153
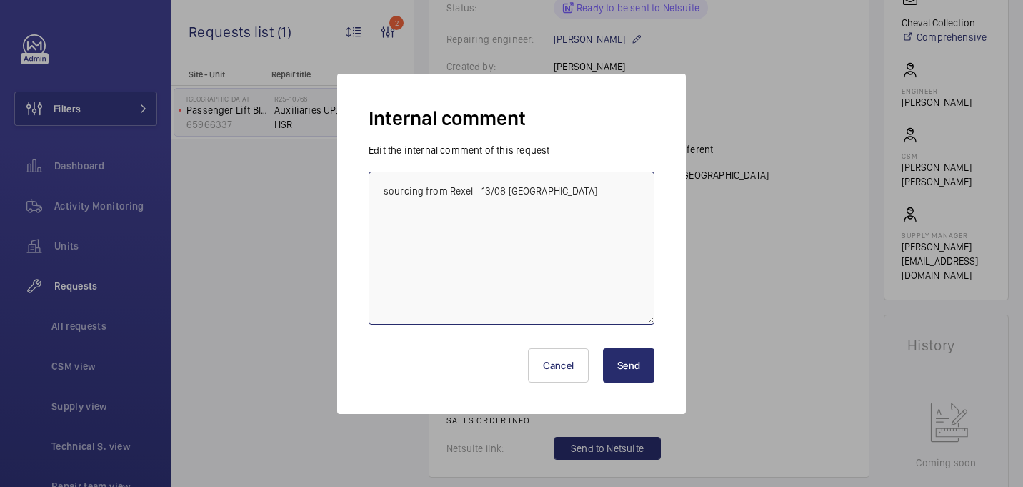
click at [534, 195] on textarea "sourcing from Rexel - 13/08 india" at bounding box center [512, 247] width 286 height 153
paste textarea "sourcing from Rexel"
type textarea "sourcing from Rexel - 13/08 india sourcing from RS, rexel has over a week lead …"
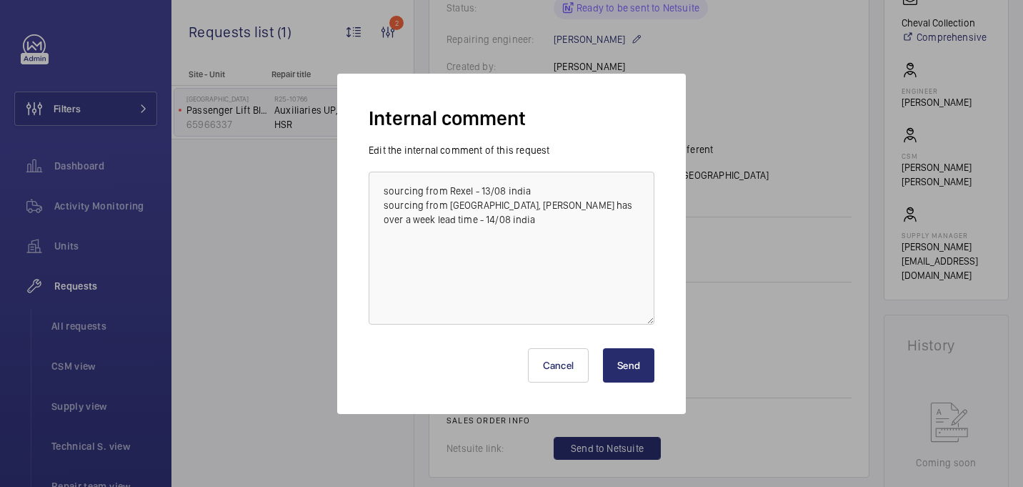
click at [640, 353] on button "Send" at bounding box center [628, 365] width 51 height 34
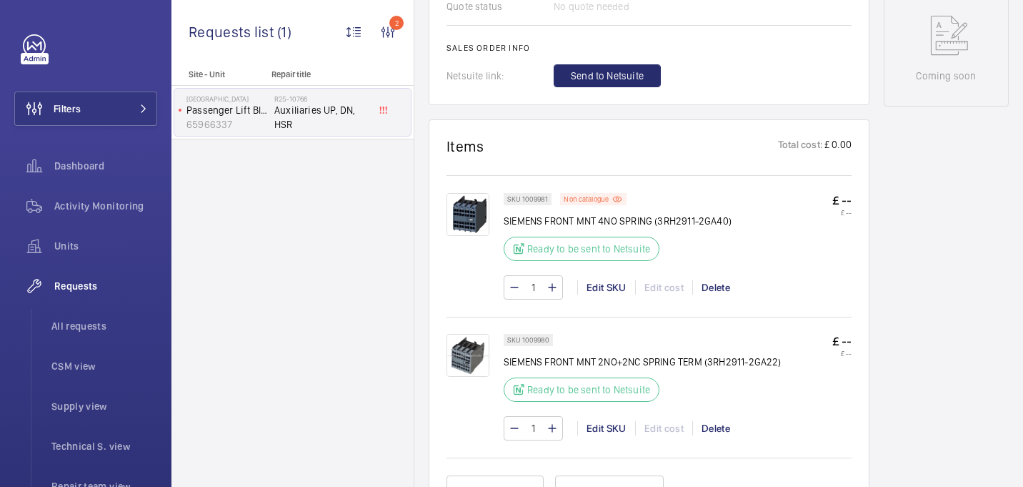
scroll to position [745, 0]
click at [601, 67] on span "Send to Netsuite" at bounding box center [607, 74] width 73 height 14
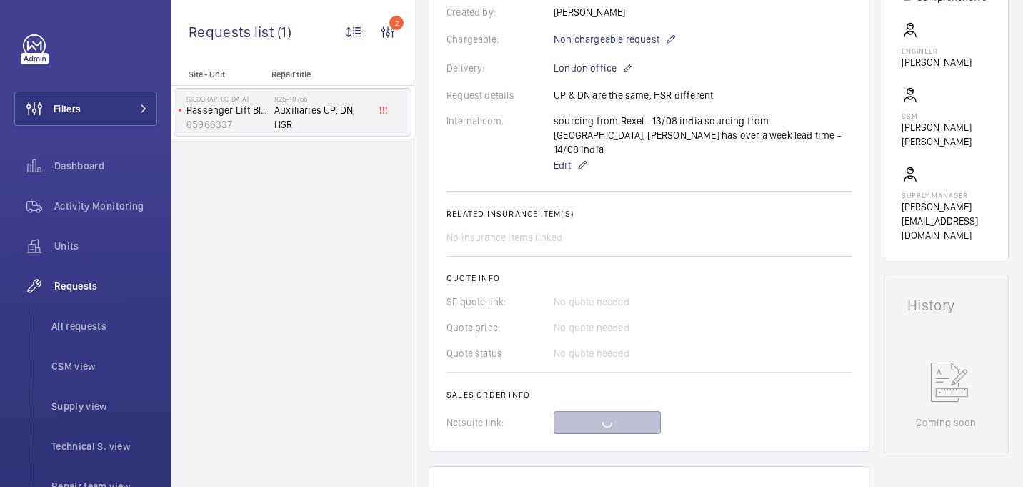
scroll to position [0, 0]
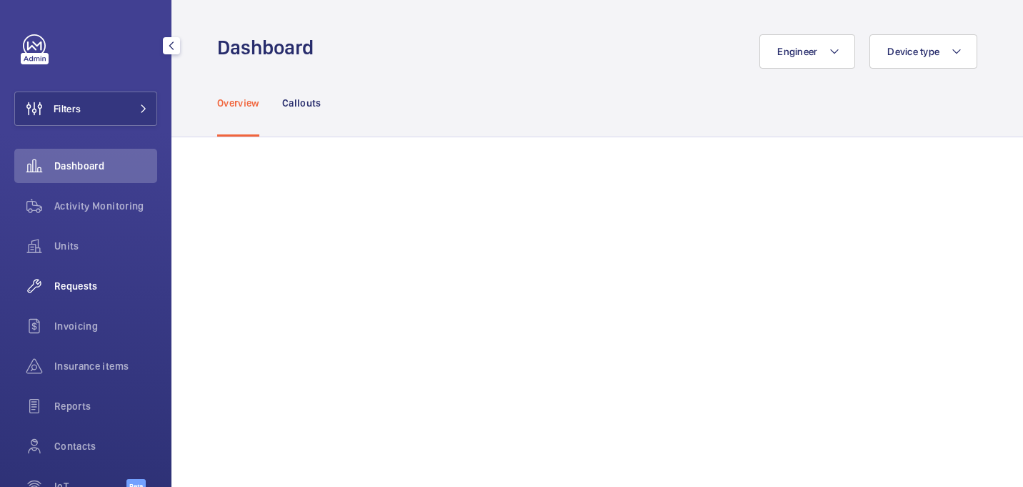
click at [73, 275] on div "Requests" at bounding box center [85, 286] width 143 height 34
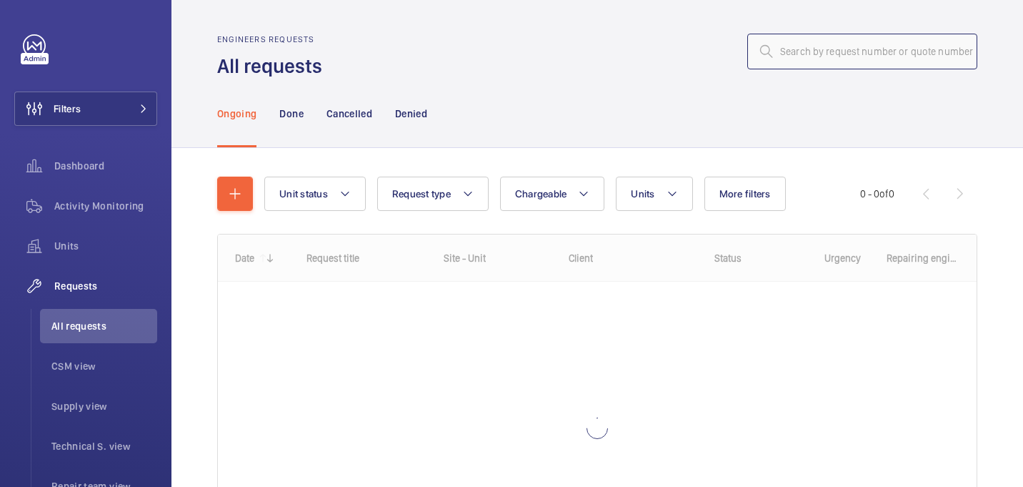
click at [809, 57] on input "text" at bounding box center [862, 52] width 230 height 36
paste input "R25-10823"
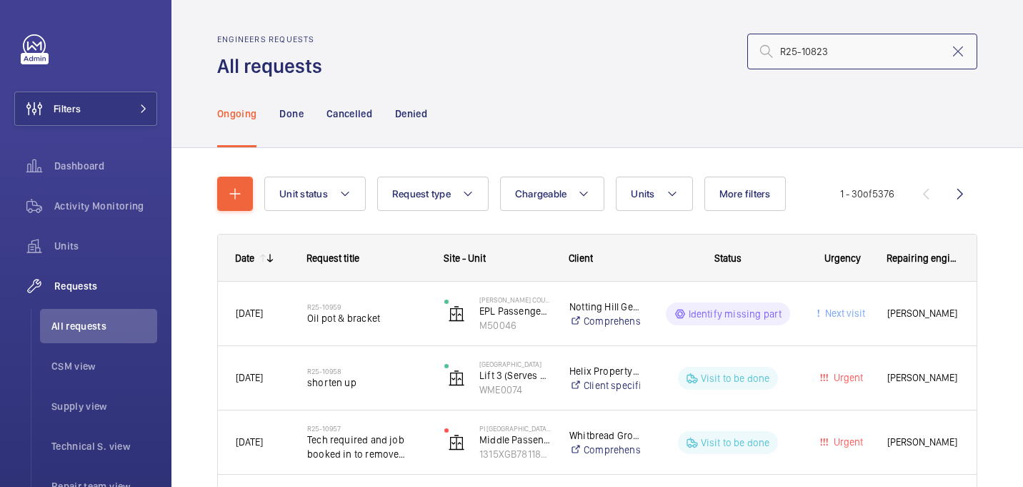
click at [783, 52] on input "R25-10823" at bounding box center [862, 52] width 230 height 36
click at [842, 45] on input "R25-10823" at bounding box center [862, 52] width 230 height 36
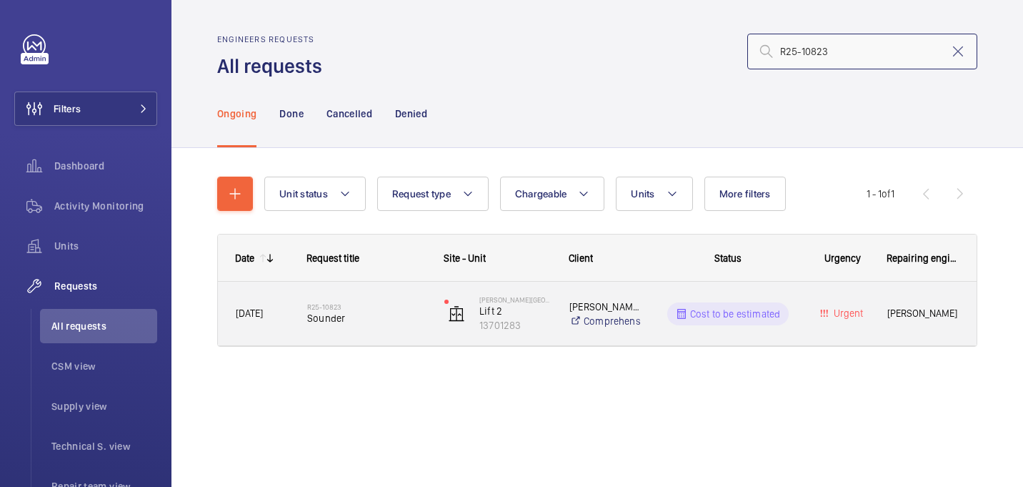
type input "R25-10823"
click at [342, 317] on span "Sounder" at bounding box center [366, 318] width 119 height 14
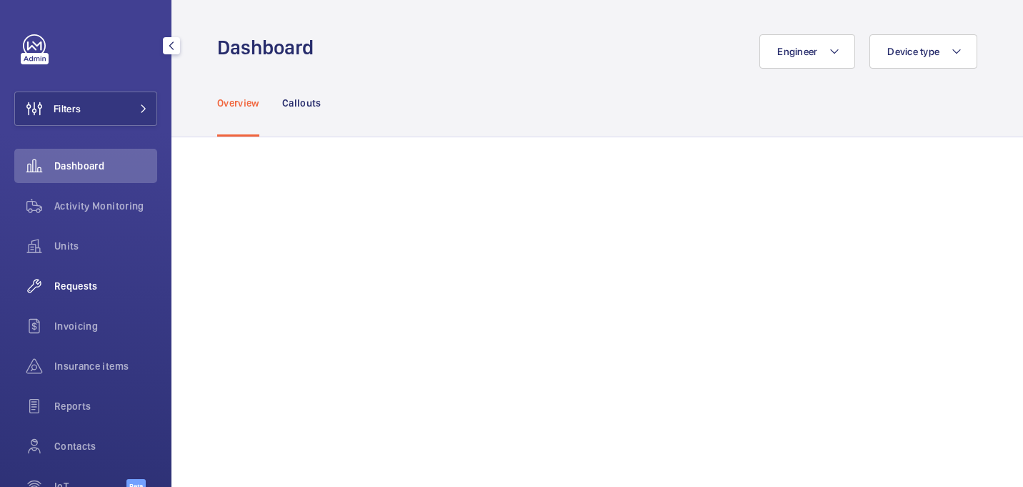
click at [74, 288] on span "Requests" at bounding box center [105, 286] width 103 height 14
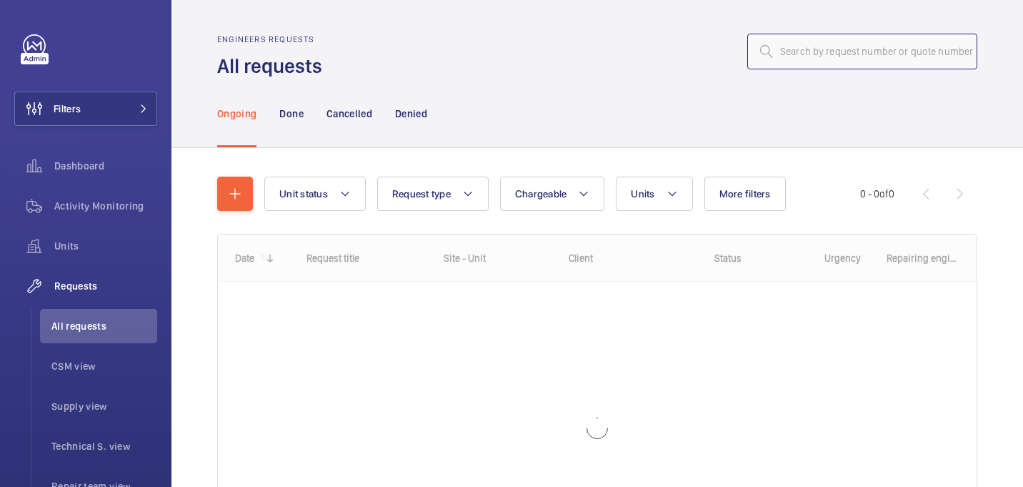
click at [800, 58] on input "text" at bounding box center [862, 52] width 230 height 36
paste input "R25-10823"
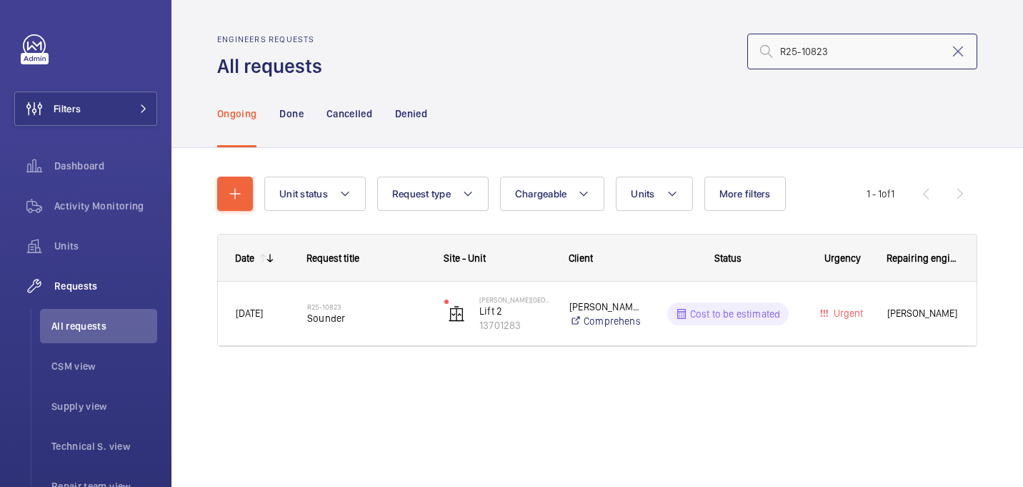
click at [778, 52] on input "R25-10823" at bounding box center [862, 52] width 230 height 36
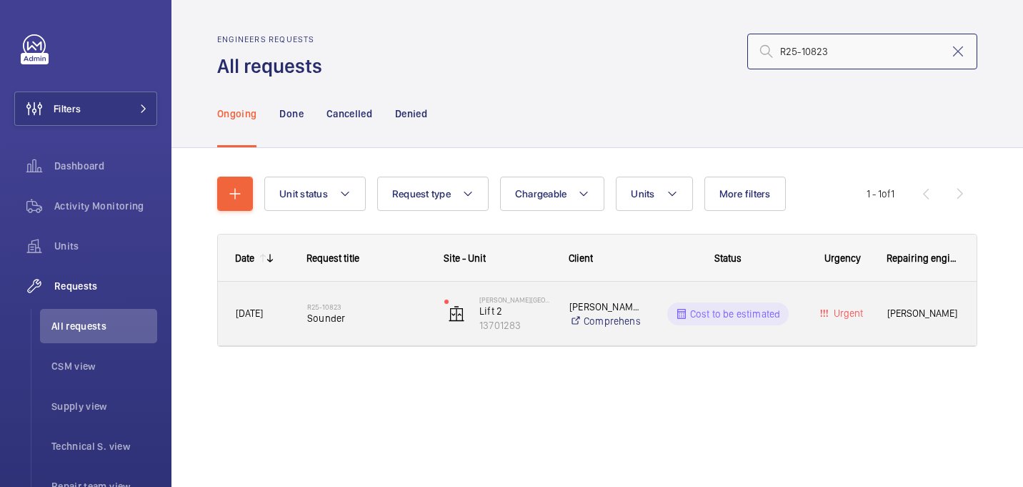
type input "R25-10823"
click at [362, 324] on span "Sounder" at bounding box center [366, 318] width 119 height 14
click at [406, 307] on h2 "R25-10823" at bounding box center [366, 306] width 119 height 9
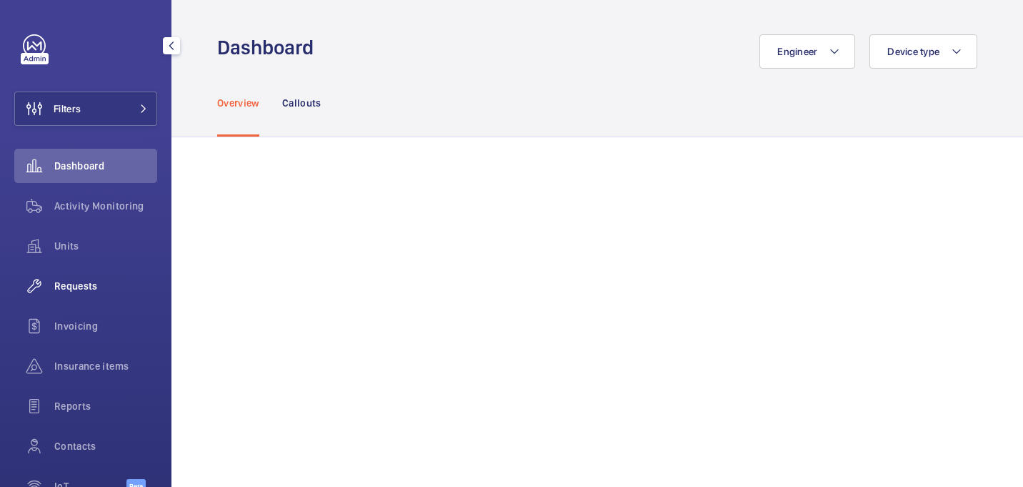
click at [88, 289] on span "Requests" at bounding box center [105, 286] width 103 height 14
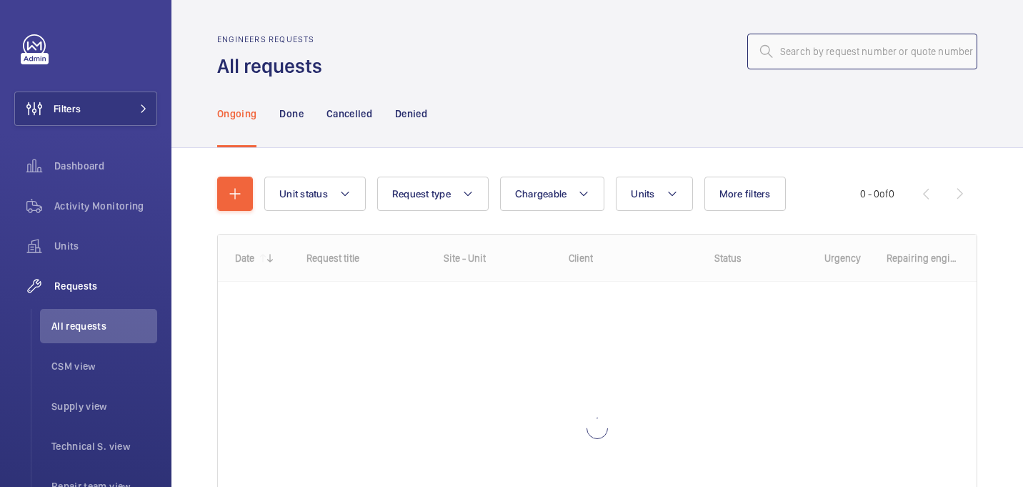
click at [845, 53] on input "text" at bounding box center [862, 52] width 230 height 36
paste input "R25-09587"
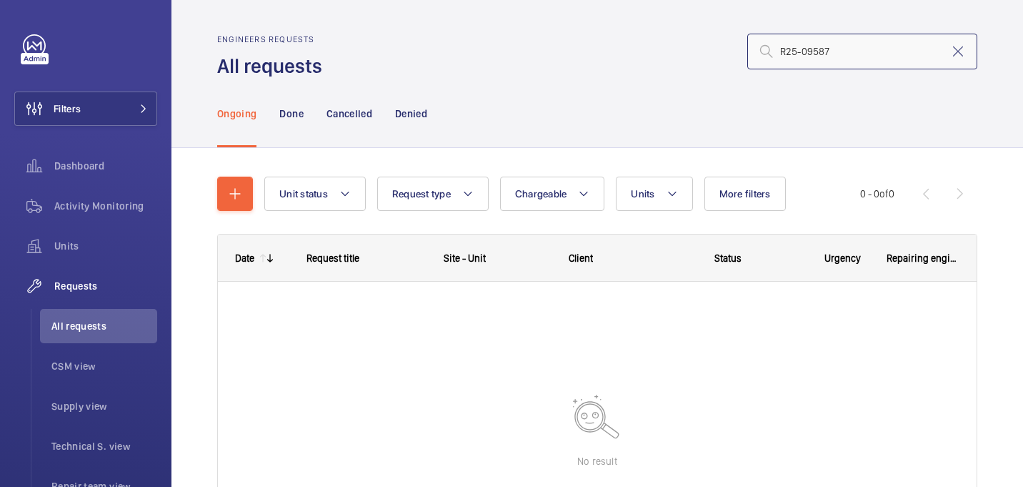
click at [782, 53] on input "R25-09587" at bounding box center [862, 52] width 230 height 36
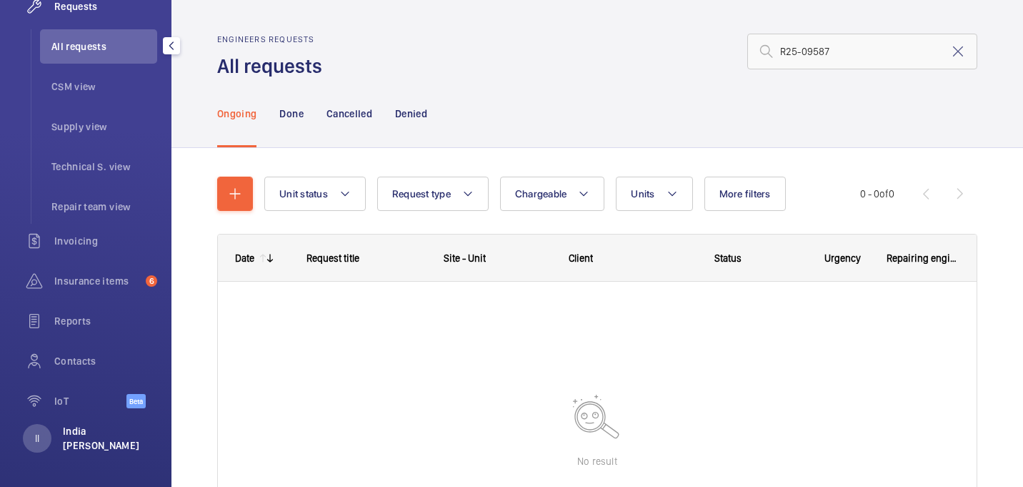
click at [100, 439] on p "India [PERSON_NAME]" at bounding box center [106, 438] width 86 height 29
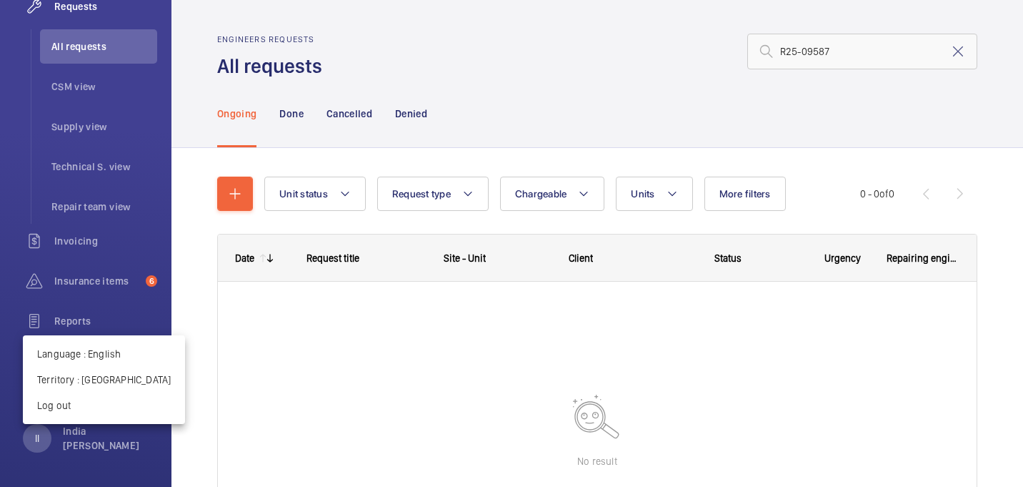
click at [256, 344] on div at bounding box center [511, 243] width 1023 height 487
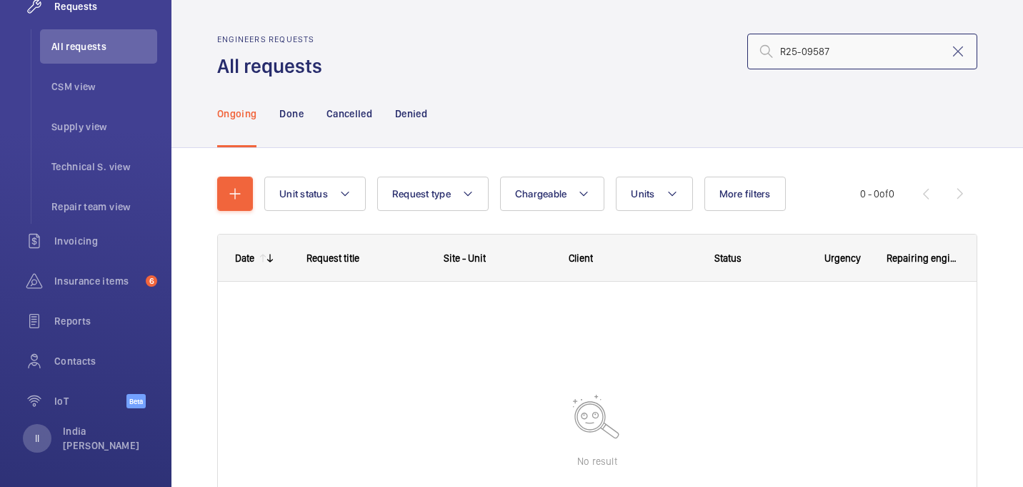
click at [829, 52] on input "R25-09587" at bounding box center [862, 52] width 230 height 36
type input "R25-09587"
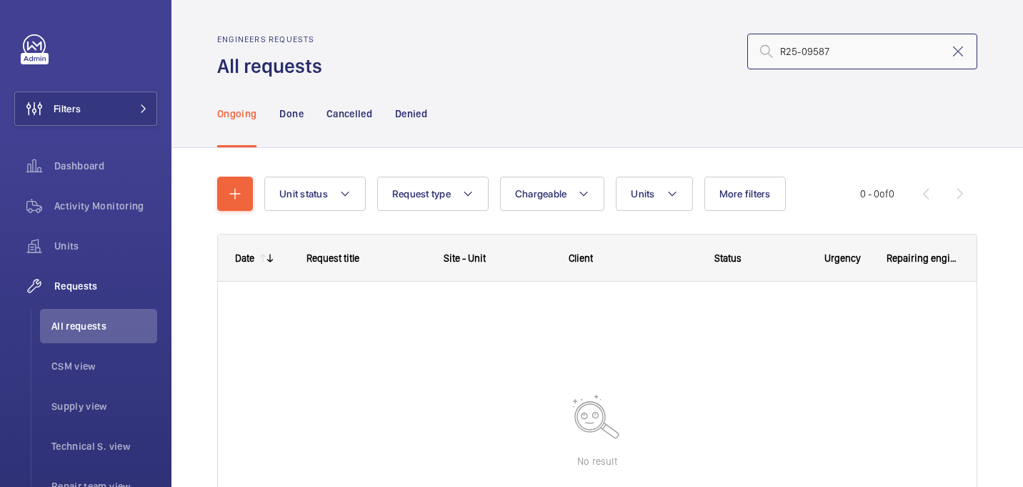
click at [833, 52] on input "R25-09587" at bounding box center [862, 52] width 230 height 36
click at [845, 38] on input "R25-09587" at bounding box center [862, 52] width 230 height 36
click at [845, 44] on input "R25-09587" at bounding box center [862, 52] width 230 height 36
click at [860, 51] on input "R25-09587" at bounding box center [862, 52] width 230 height 36
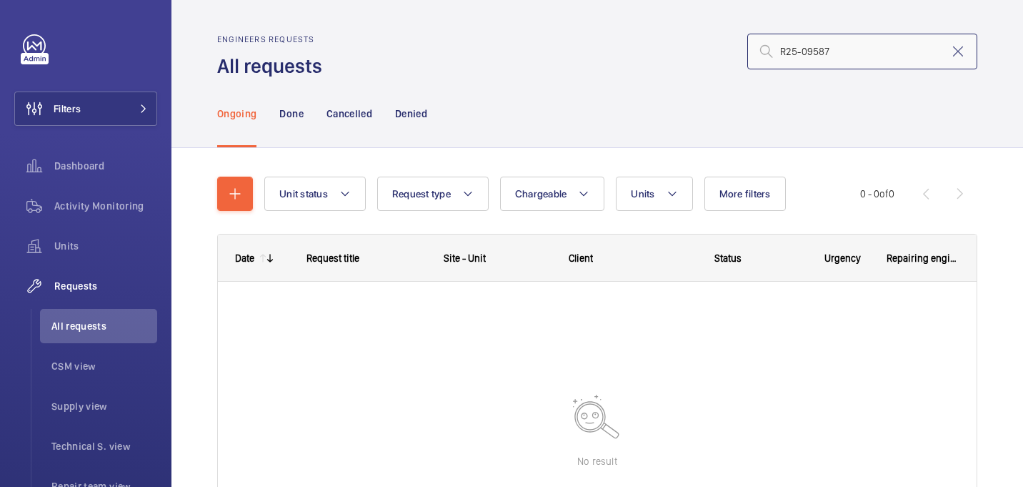
click at [860, 51] on input "R25-09587" at bounding box center [862, 52] width 230 height 36
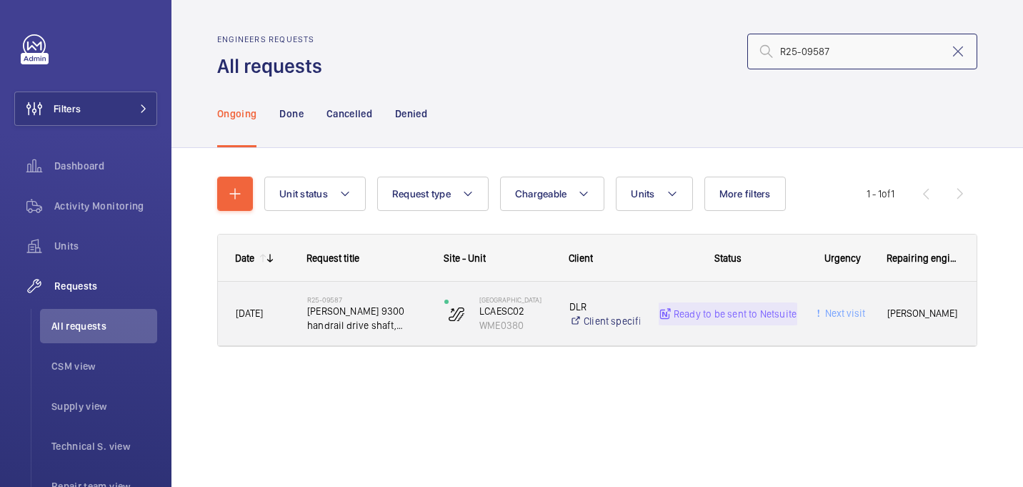
type input "R25-09587"
click at [333, 313] on span "Schindler 9300 handrail drive shaft, handrail chain, bearings & main shaft hand…" at bounding box center [366, 318] width 119 height 29
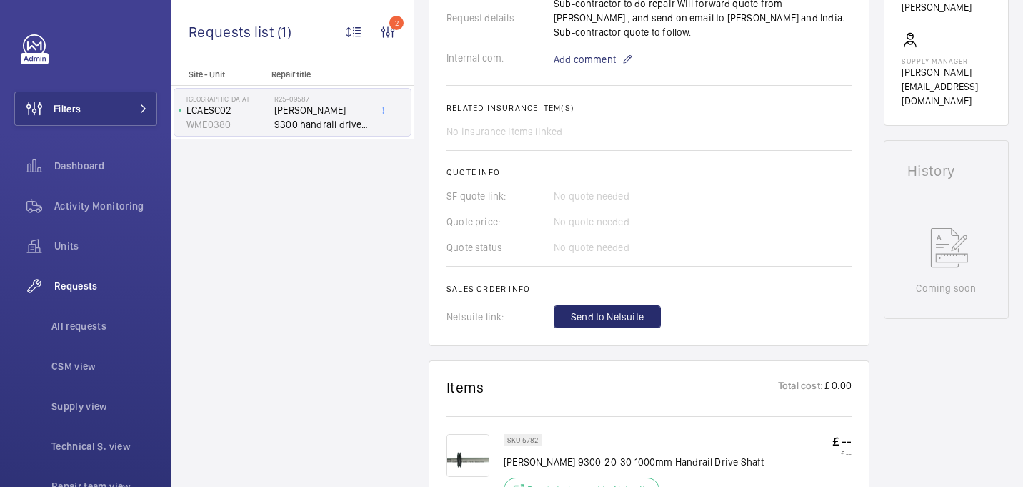
scroll to position [690, 0]
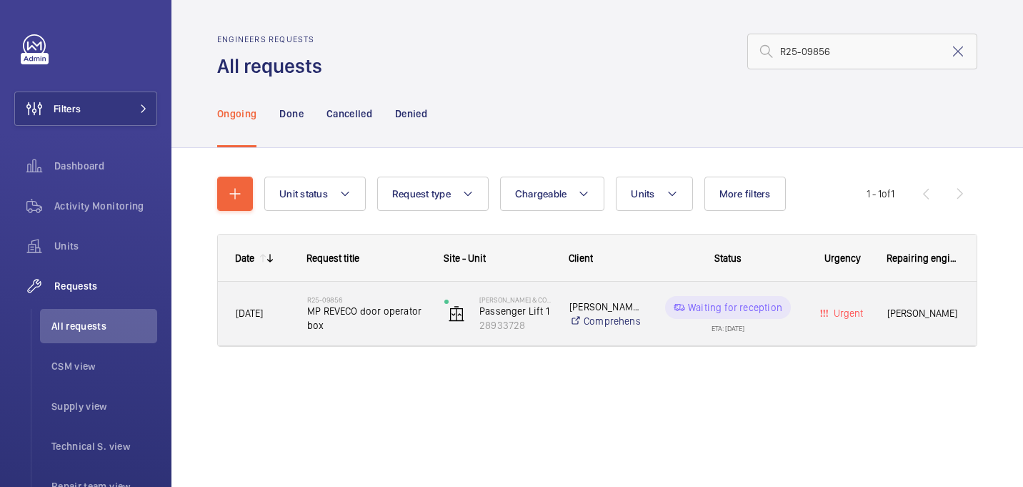
click at [351, 299] on h2 "R25-09856" at bounding box center [366, 299] width 119 height 9
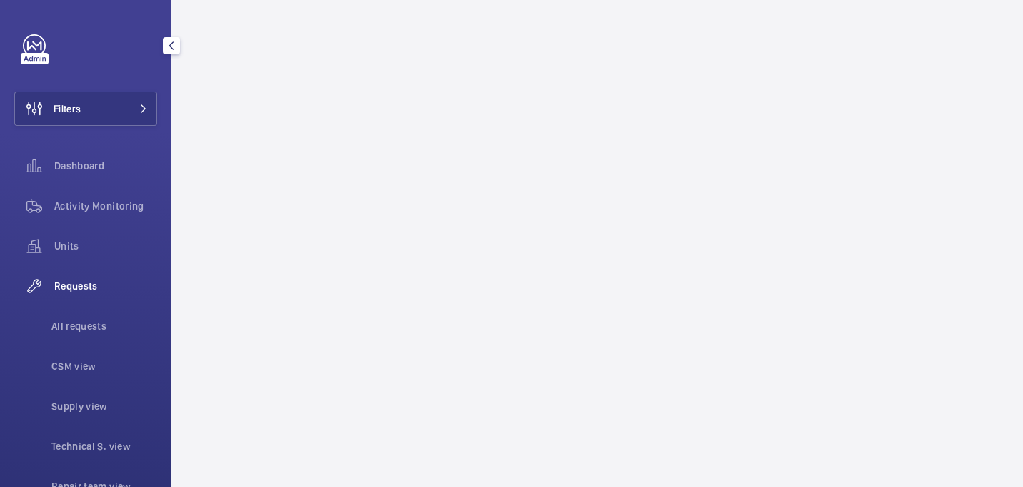
scroll to position [279, 0]
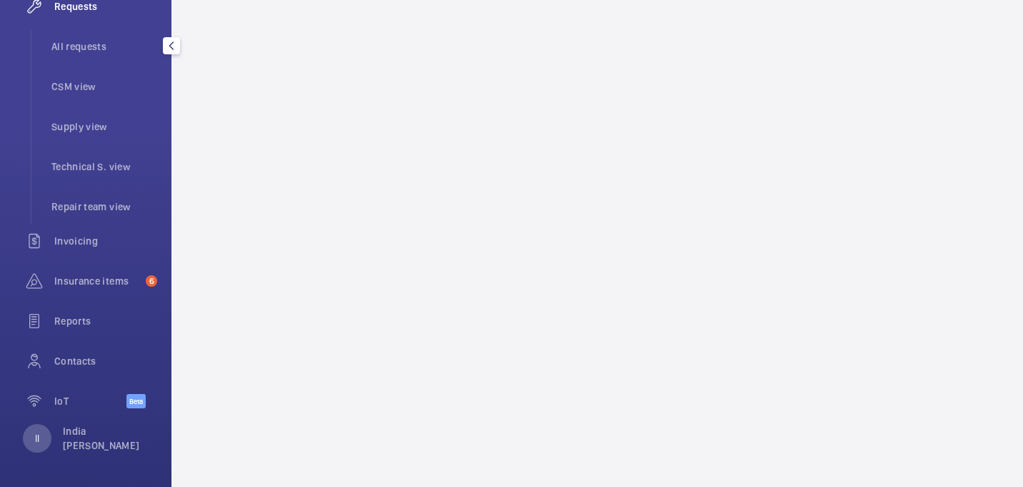
click at [61, 432] on div "II India Ingerfield" at bounding box center [86, 438] width 126 height 29
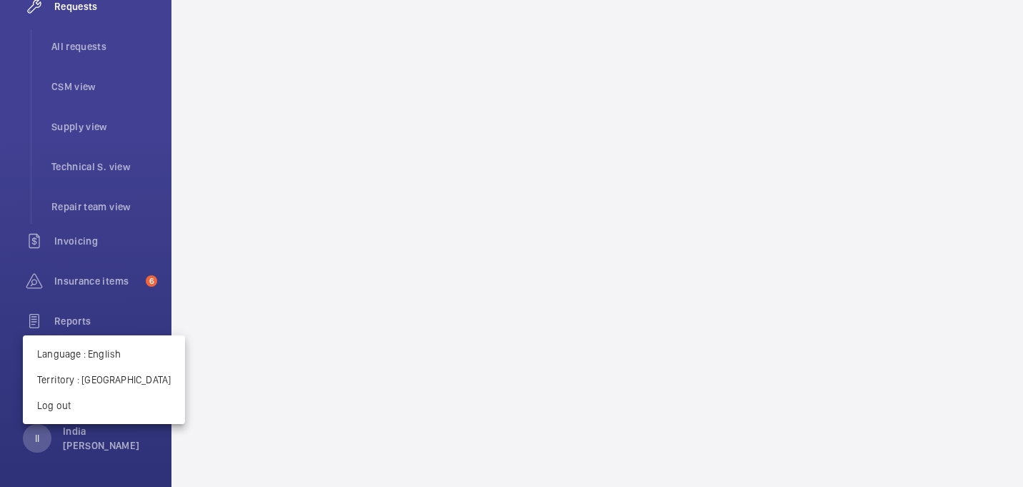
click at [322, 363] on div at bounding box center [511, 243] width 1023 height 487
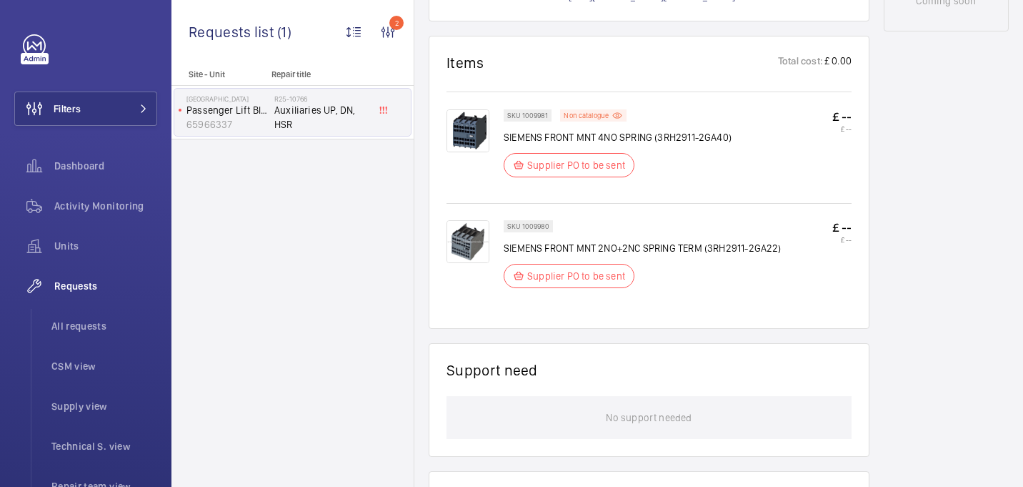
scroll to position [683, 0]
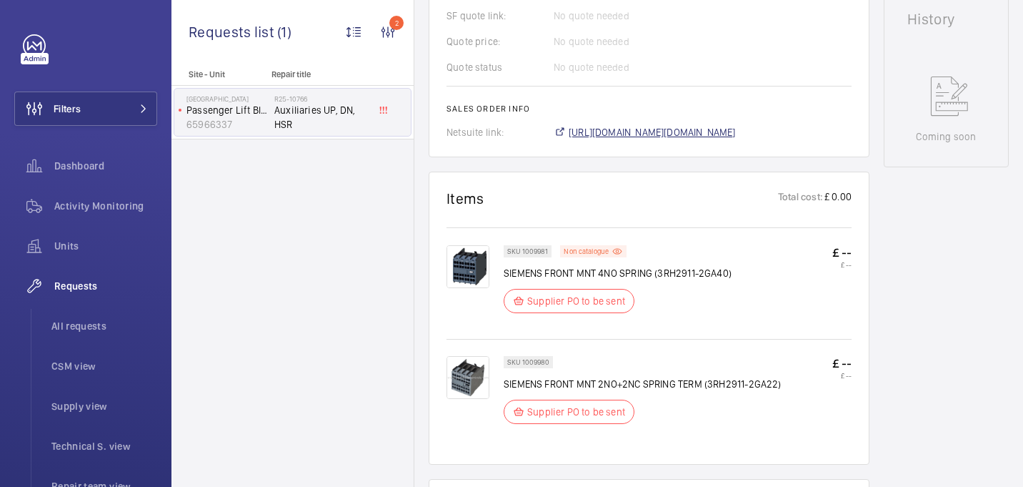
click at [595, 125] on span "[URL][DOMAIN_NAME][DOMAIN_NAME]" at bounding box center [652, 132] width 167 height 14
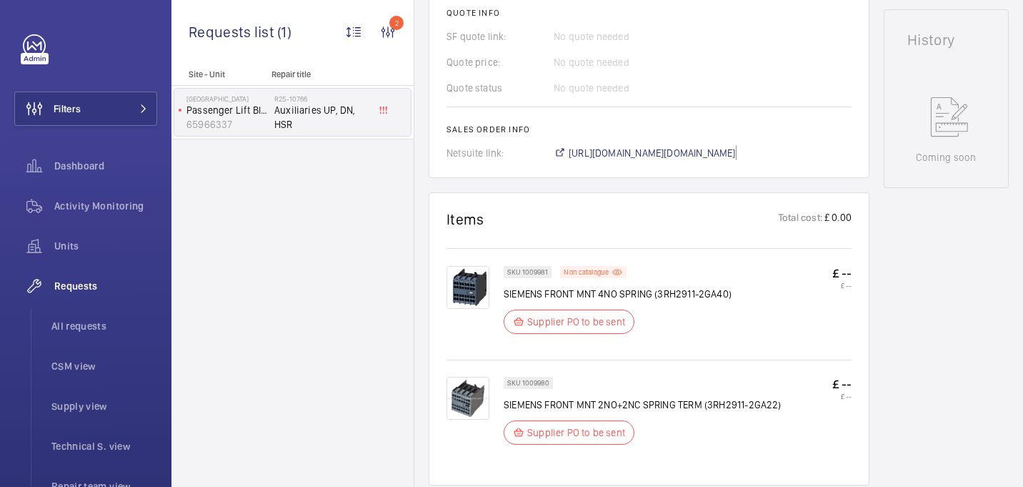
scroll to position [768, 0]
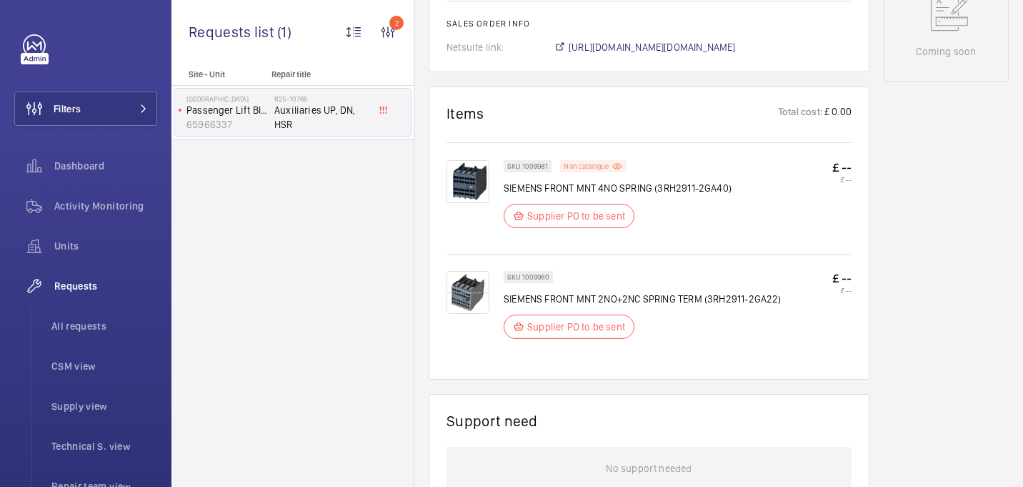
click at [587, 164] on p "Non catalogue" at bounding box center [586, 166] width 45 height 5
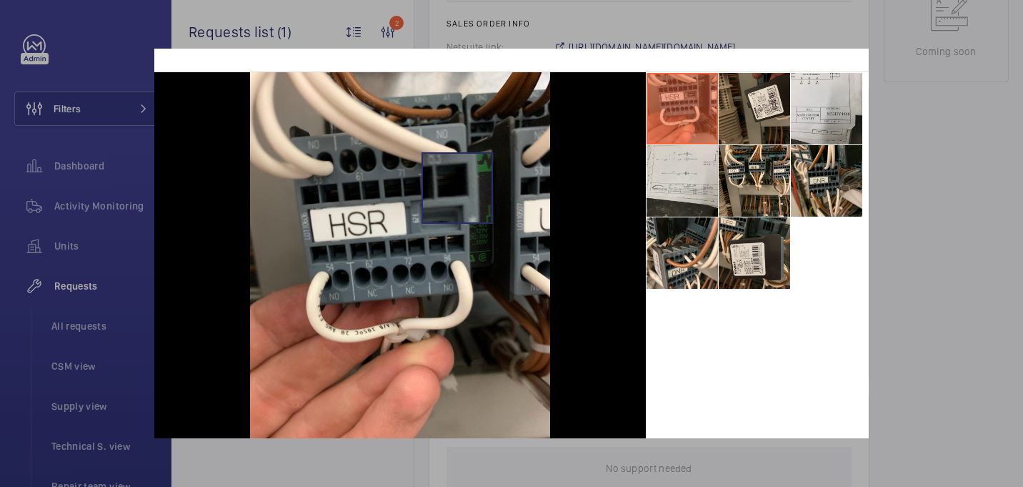
scroll to position [115, 0]
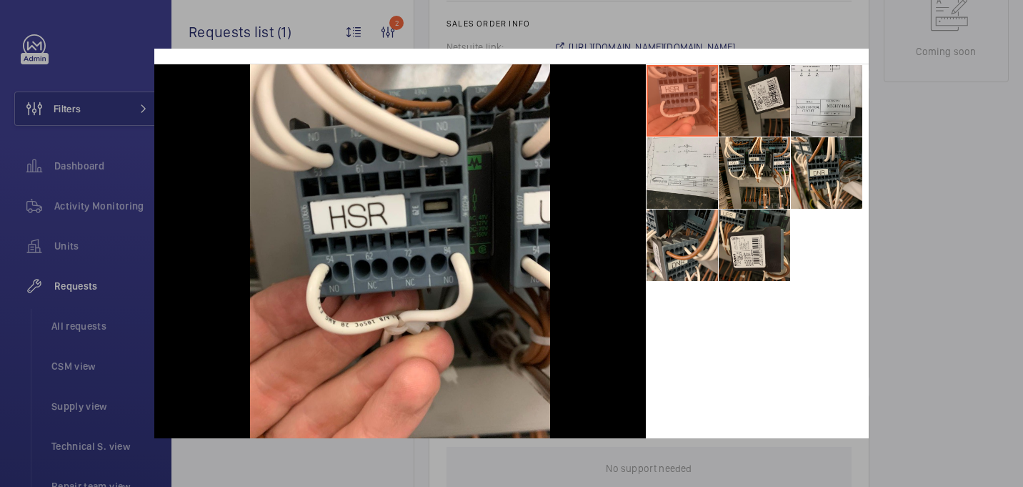
click at [758, 120] on li at bounding box center [754, 100] width 71 height 71
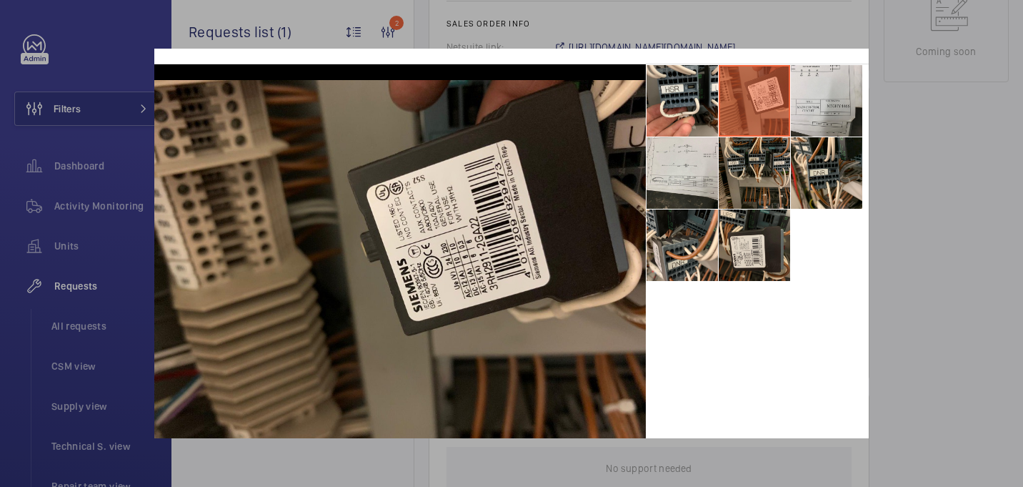
click at [755, 177] on li at bounding box center [754, 172] width 71 height 71
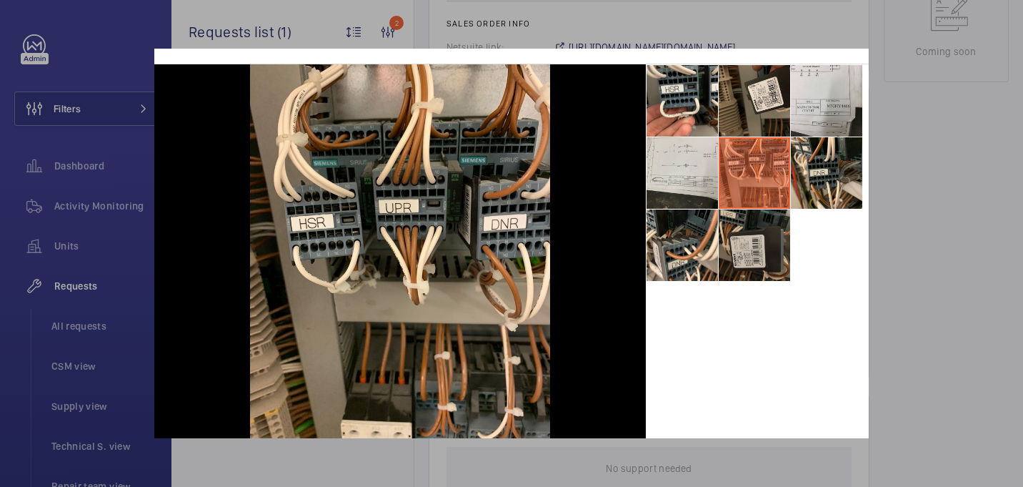
click at [749, 245] on li at bounding box center [754, 244] width 71 height 71
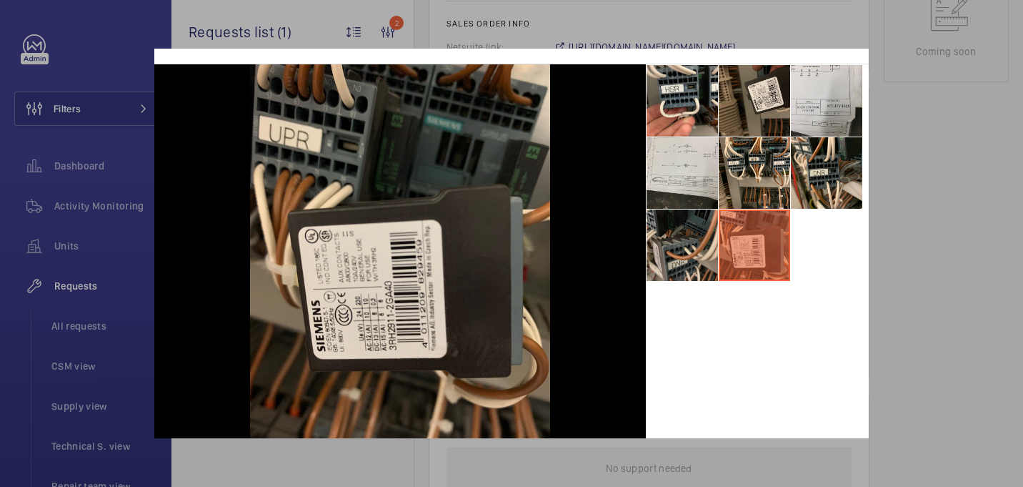
click at [672, 252] on li at bounding box center [682, 244] width 71 height 71
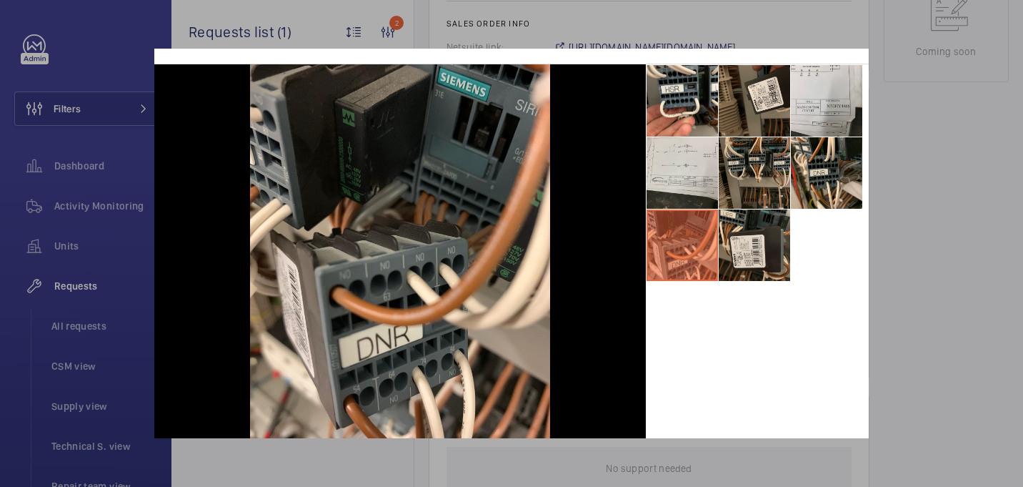
click at [777, 174] on li at bounding box center [754, 172] width 71 height 71
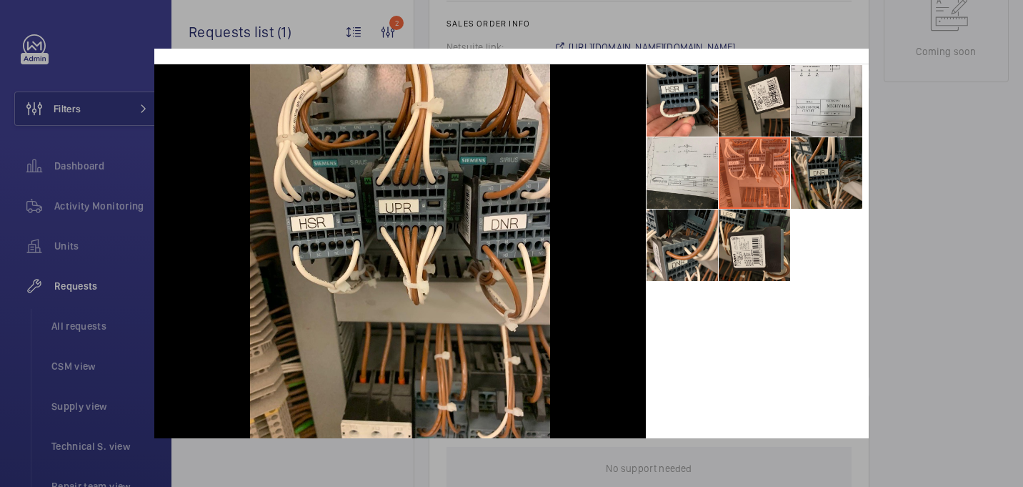
click at [819, 168] on li at bounding box center [826, 172] width 71 height 71
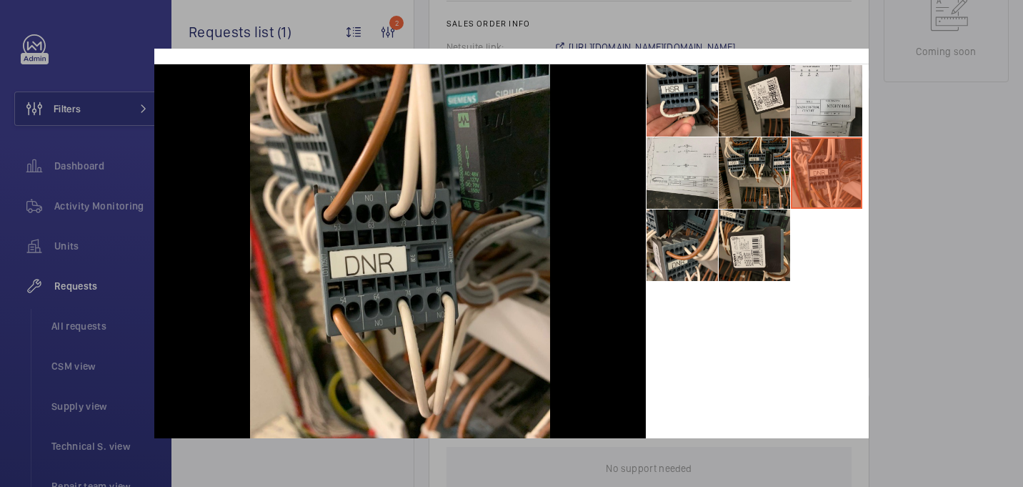
click at [750, 169] on li at bounding box center [754, 172] width 71 height 71
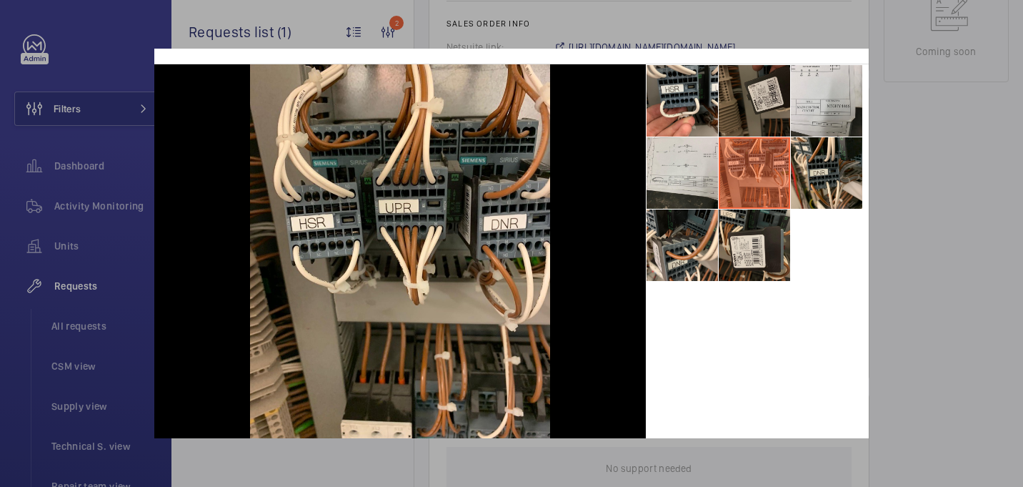
click at [750, 106] on li at bounding box center [754, 100] width 71 height 71
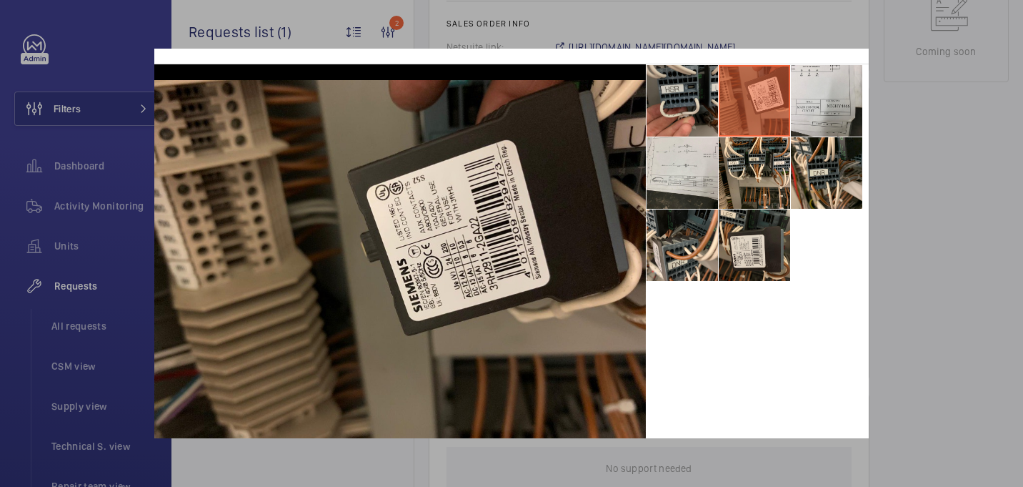
click at [672, 110] on li at bounding box center [682, 100] width 71 height 71
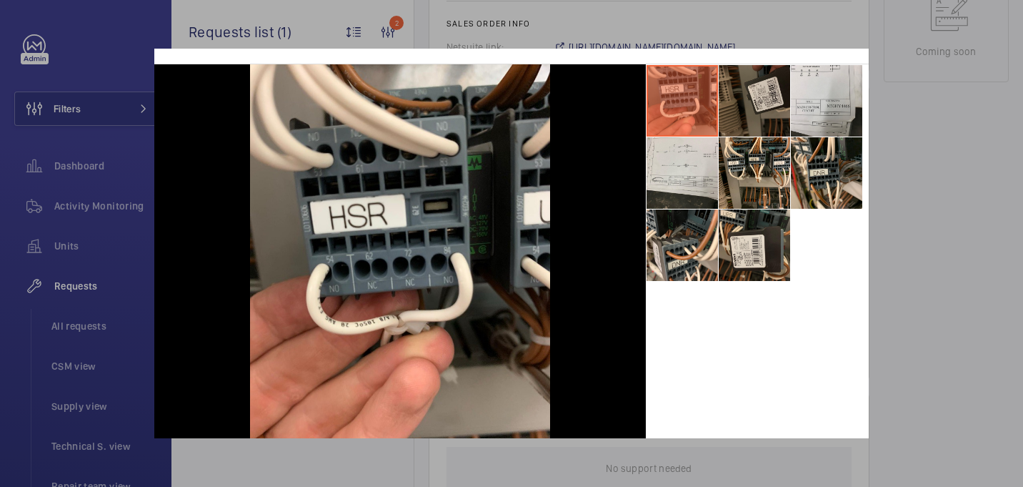
click at [772, 109] on li at bounding box center [754, 100] width 71 height 71
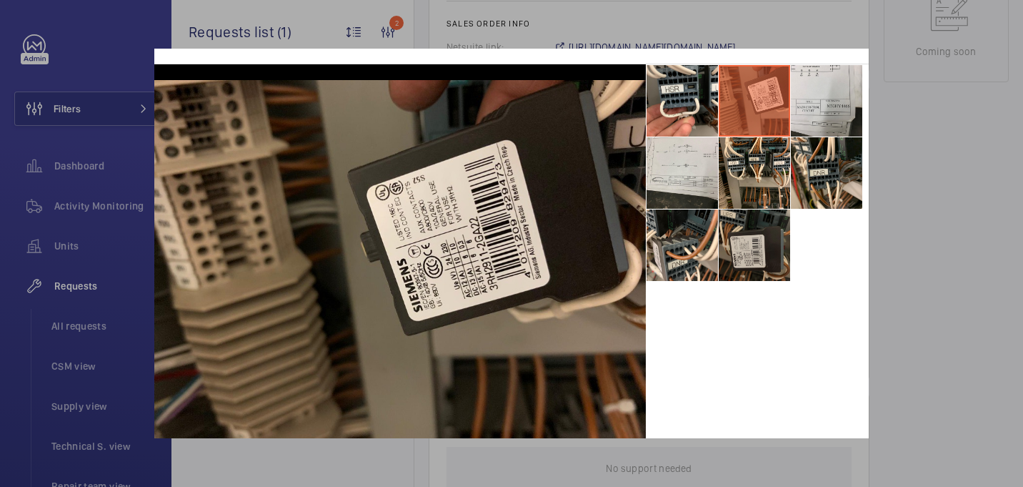
click at [761, 242] on li at bounding box center [754, 244] width 71 height 71
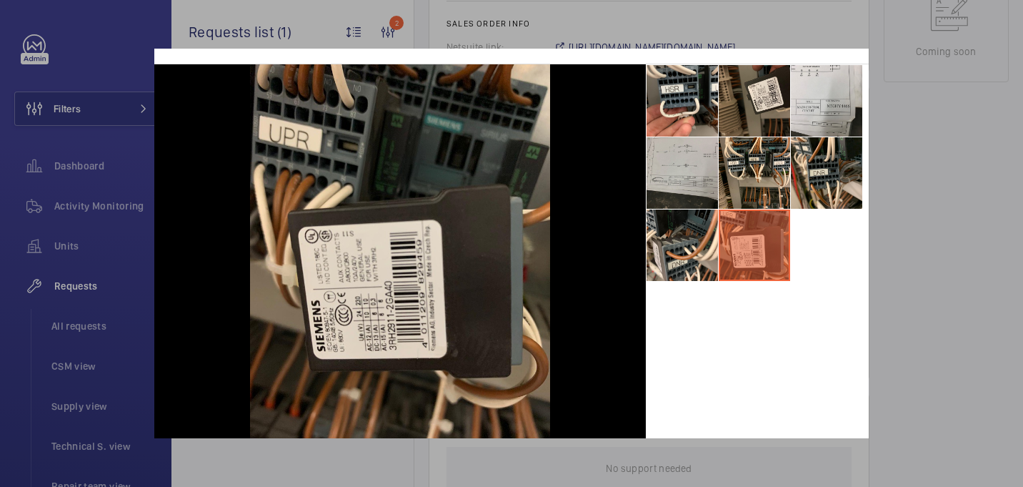
scroll to position [0, 0]
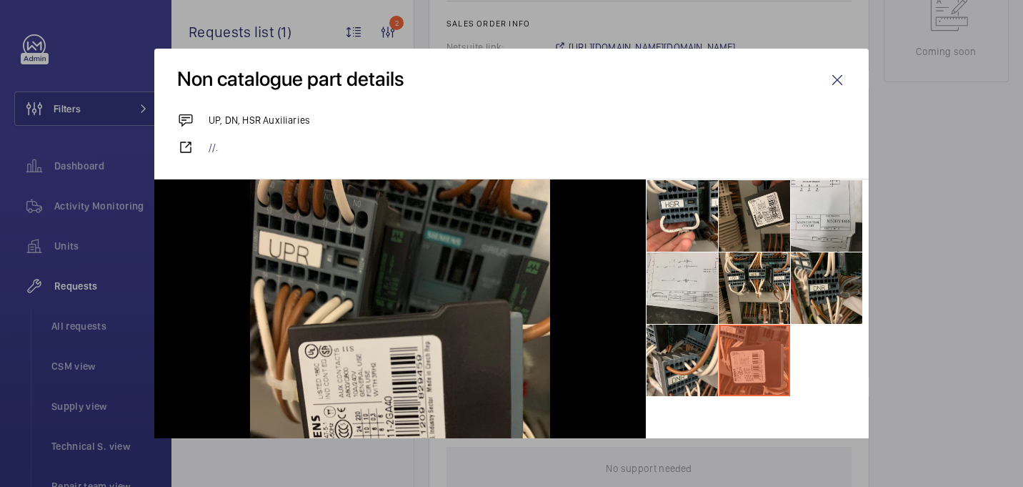
click at [940, 199] on div at bounding box center [511, 243] width 1023 height 487
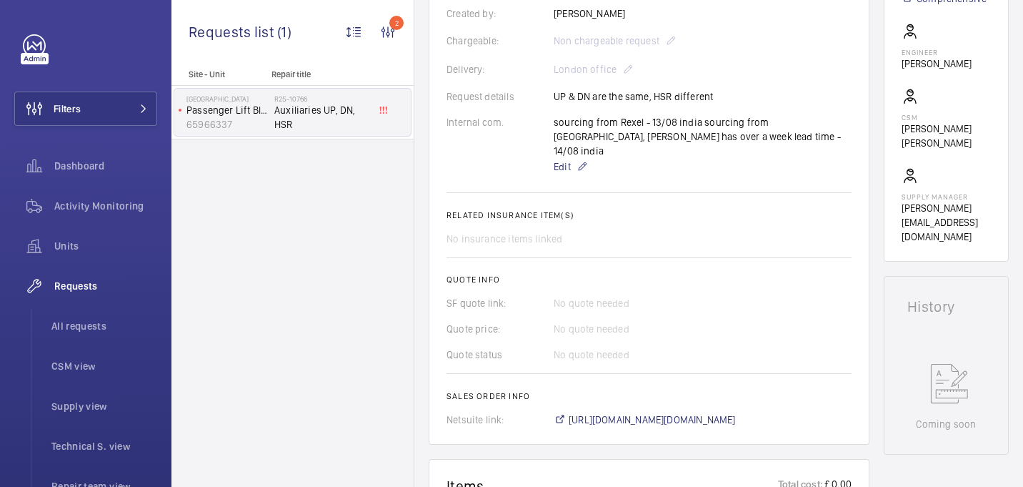
scroll to position [58, 0]
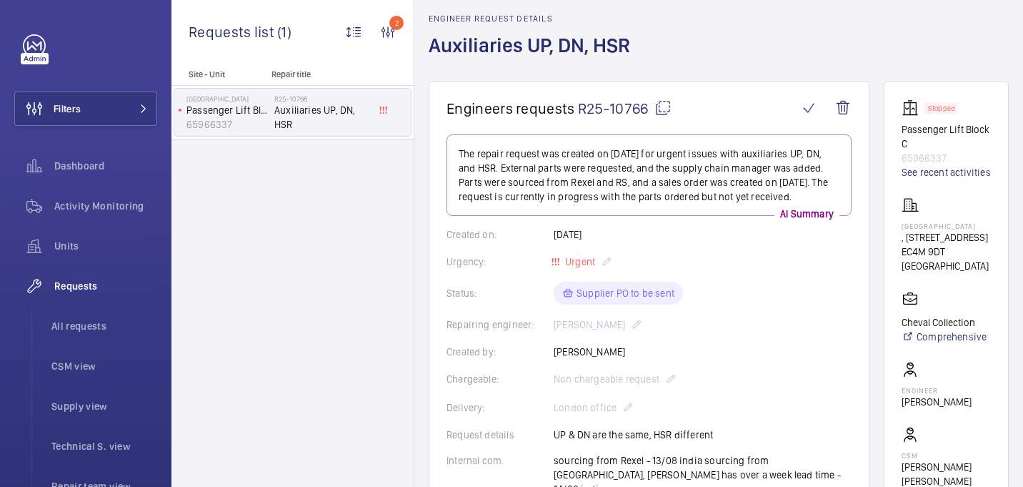
click at [937, 230] on p "Calico House" at bounding box center [946, 225] width 89 height 9
copy p "Calico House"
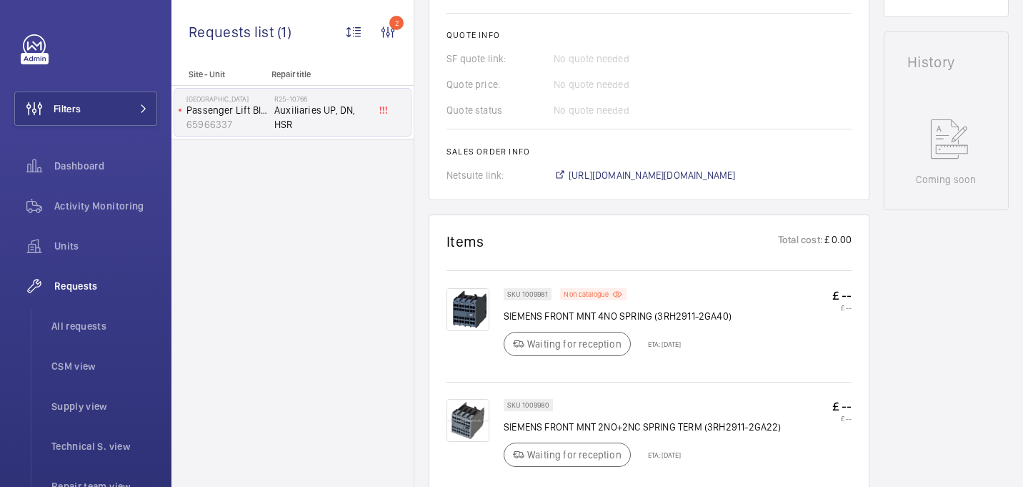
scroll to position [663, 0]
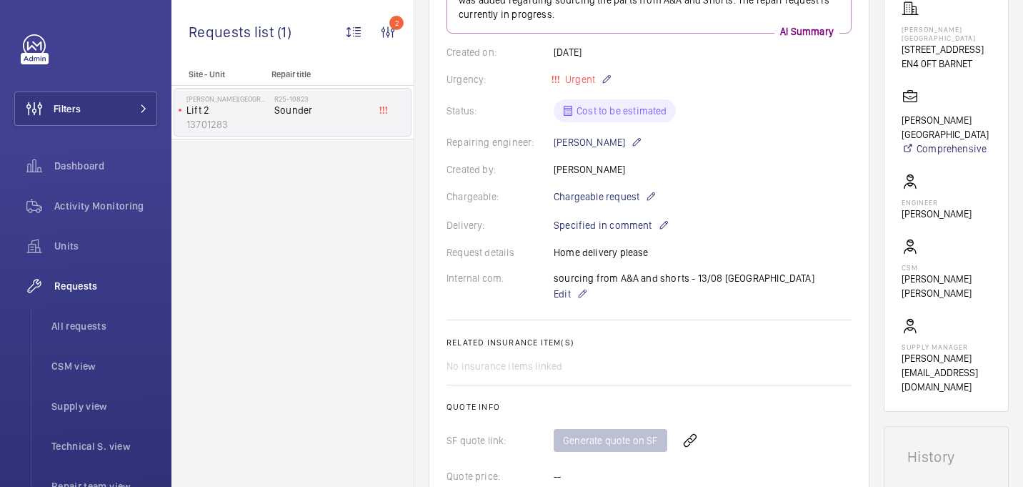
scroll to position [274, 0]
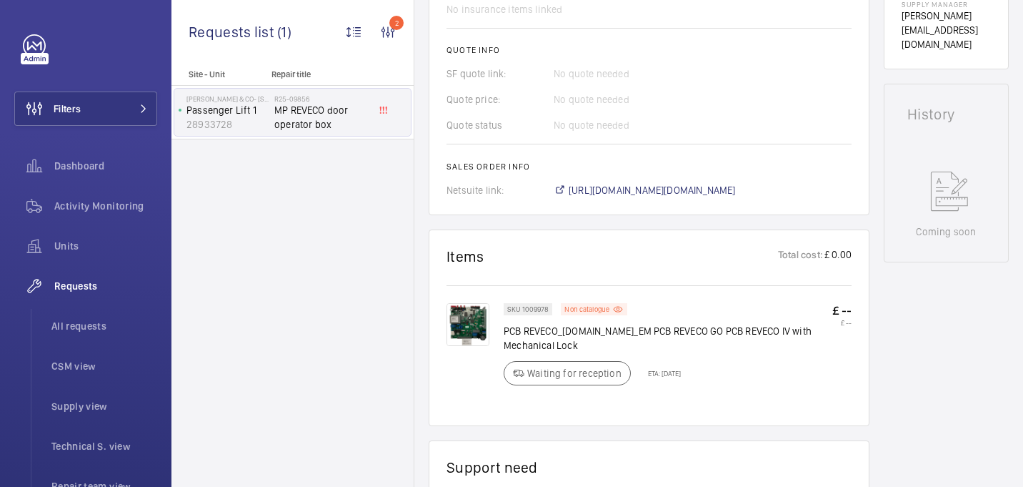
scroll to position [660, 0]
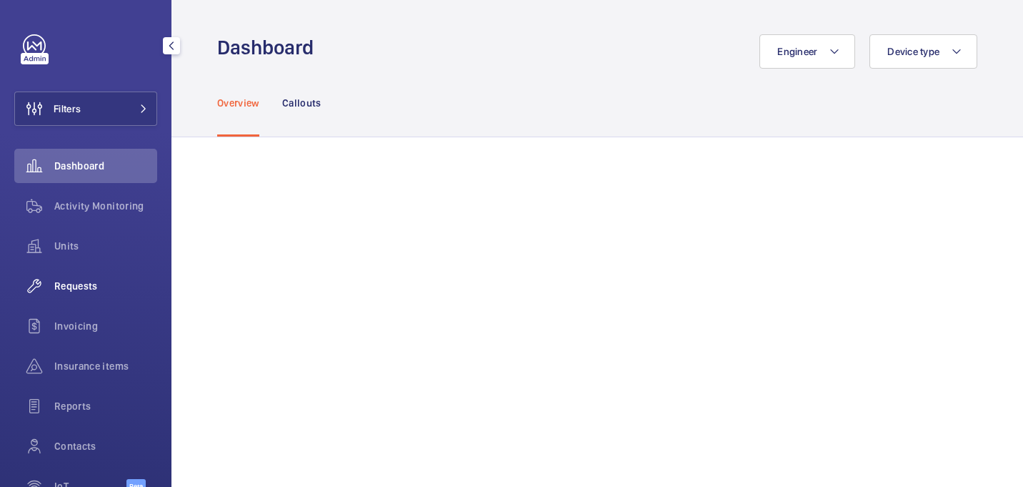
click at [92, 283] on span "Requests" at bounding box center [105, 286] width 103 height 14
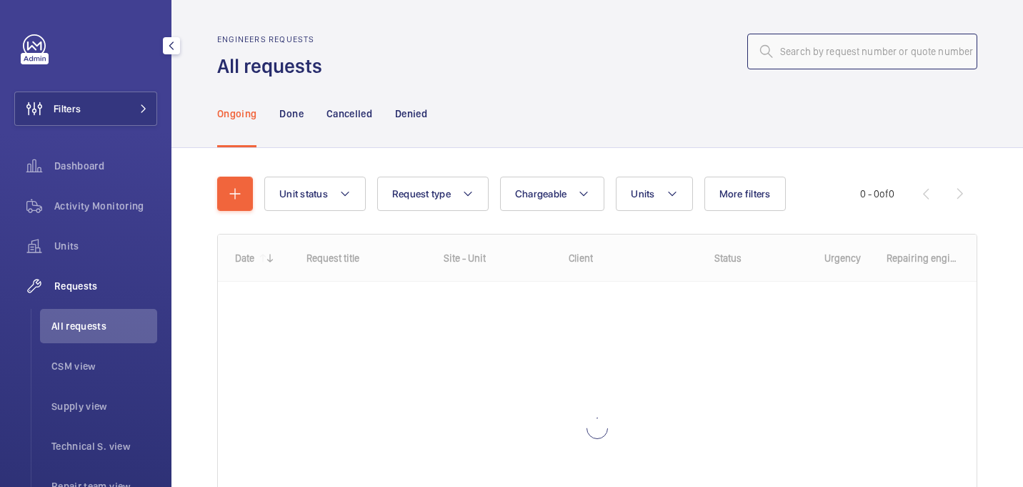
click at [860, 59] on input "text" at bounding box center [862, 52] width 230 height 36
paste input "R25-09585"
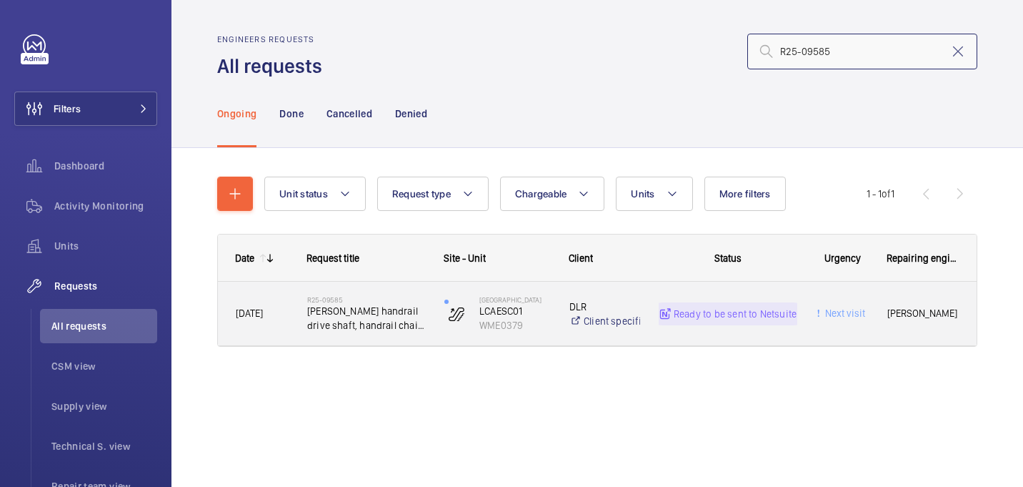
type input "R25-09585"
click at [337, 302] on h2 "R25-09585" at bounding box center [366, 299] width 119 height 9
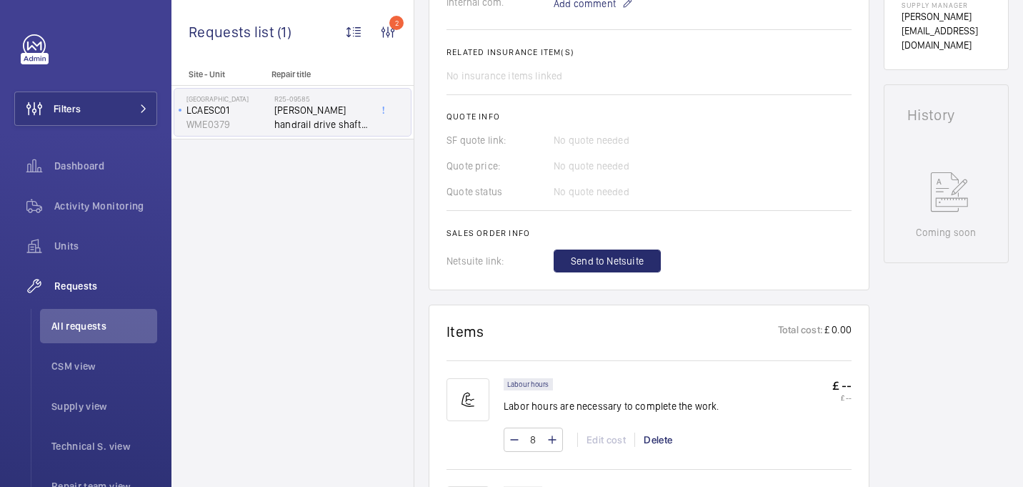
scroll to position [1132, 0]
